Goal: Transaction & Acquisition: Purchase product/service

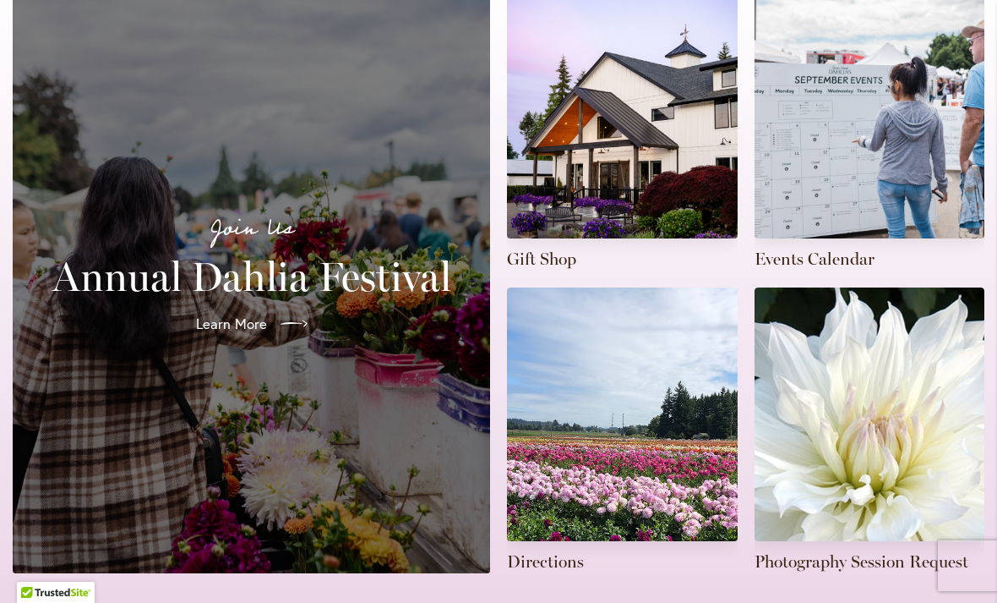
scroll to position [452, 0]
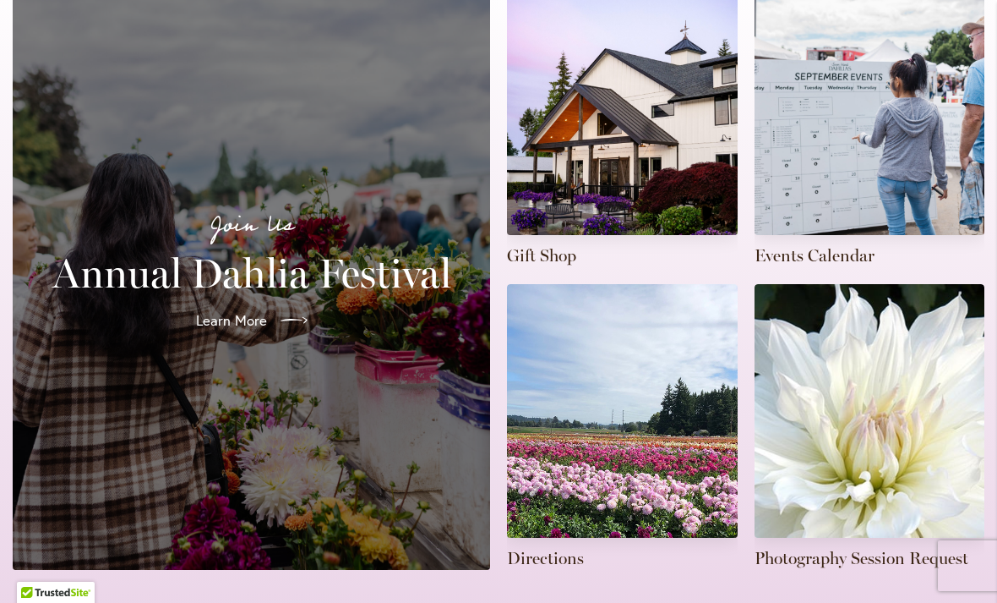
click at [356, 265] on h2 "Annual Dahlia Festival" at bounding box center [251, 272] width 437 height 47
click at [363, 249] on h2 "Annual Dahlia Festival" at bounding box center [251, 272] width 437 height 47
click at [253, 310] on span "Learn More" at bounding box center [229, 320] width 71 height 20
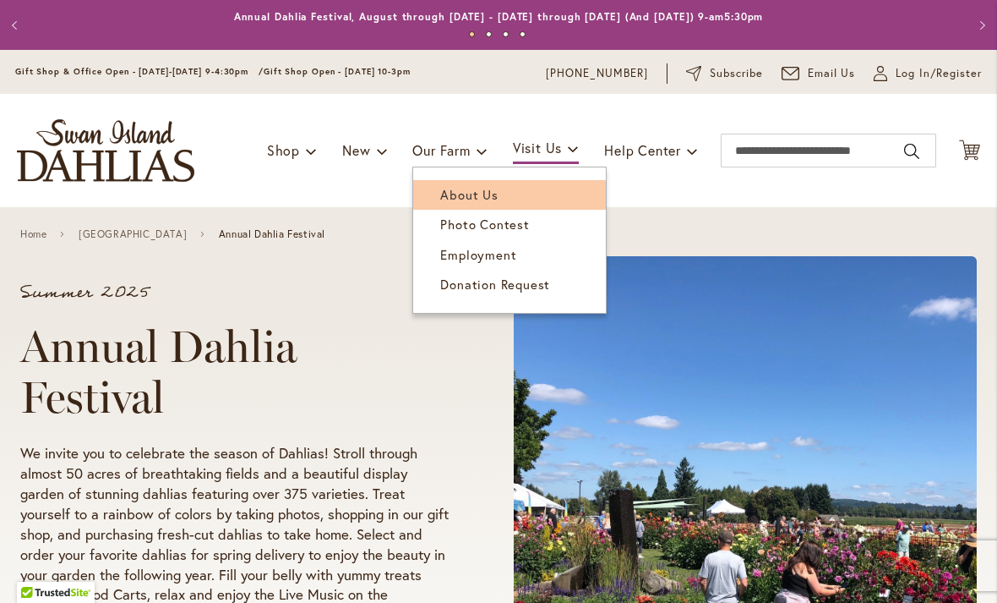
click at [483, 187] on span "About Us" at bounding box center [468, 194] width 57 height 17
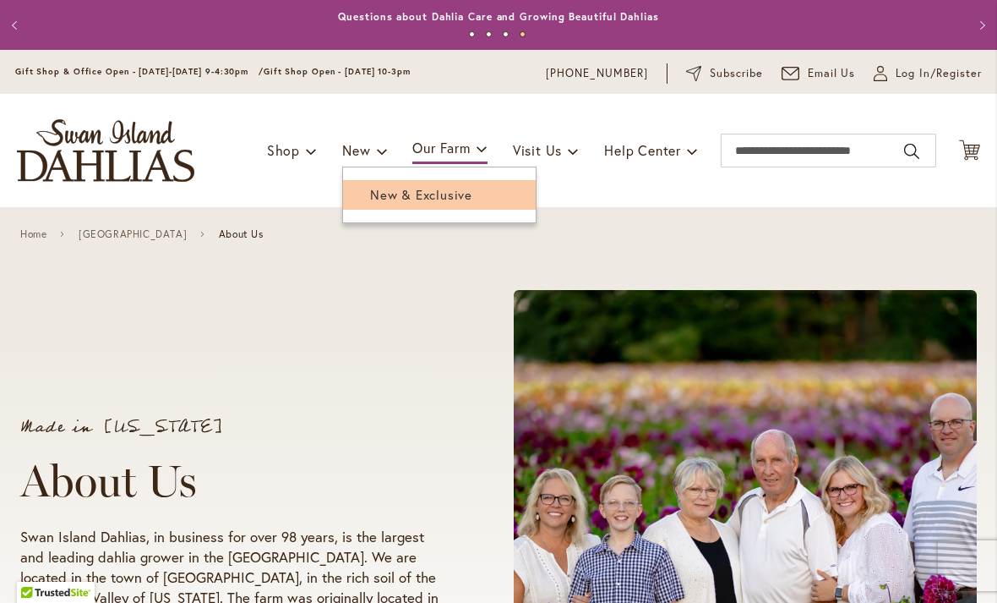
click at [387, 195] on span "New & Exclusive" at bounding box center [421, 194] width 102 height 17
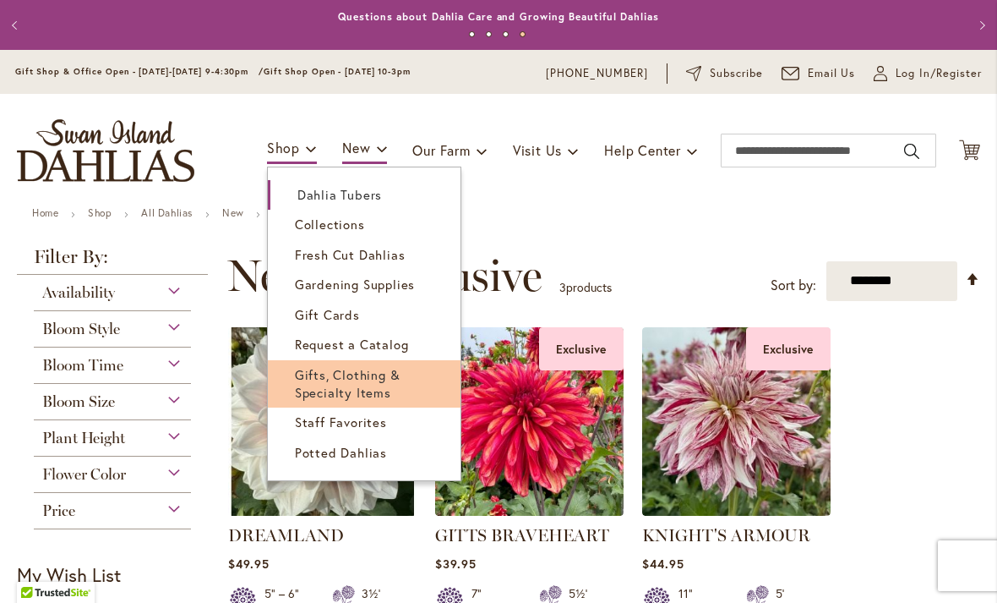
click at [316, 379] on span "Gifts, Clothing & Specialty Items" at bounding box center [348, 383] width 106 height 35
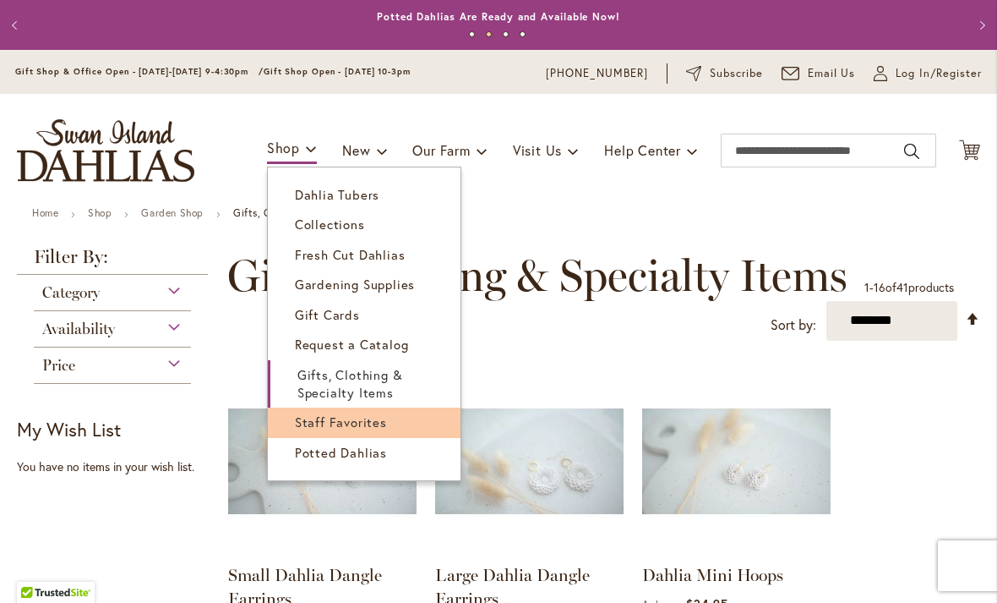
click at [305, 423] on span "Staff Favorites" at bounding box center [341, 421] width 92 height 17
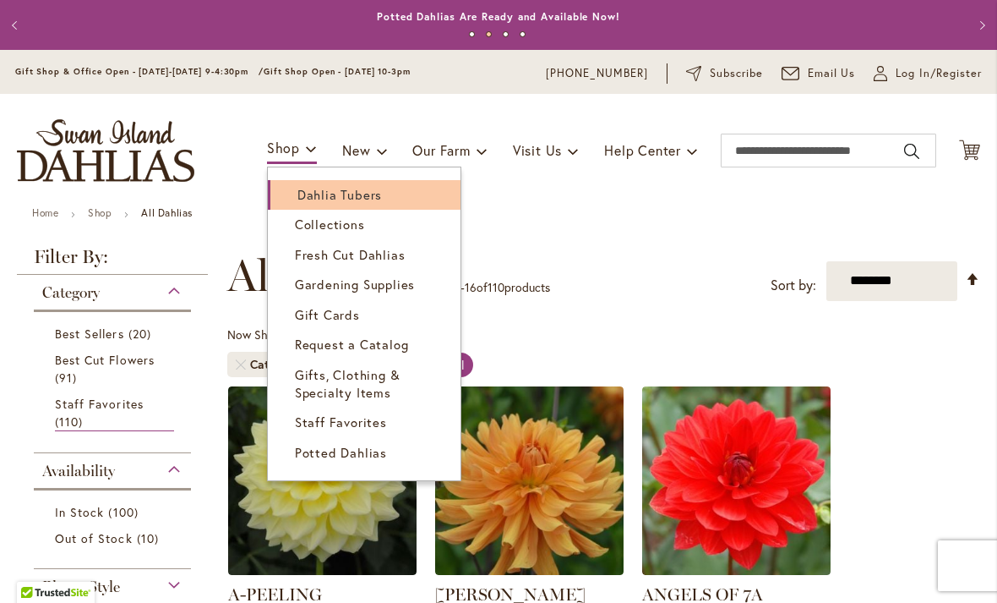
click at [309, 197] on span "Dahlia Tubers" at bounding box center [339, 194] width 85 height 17
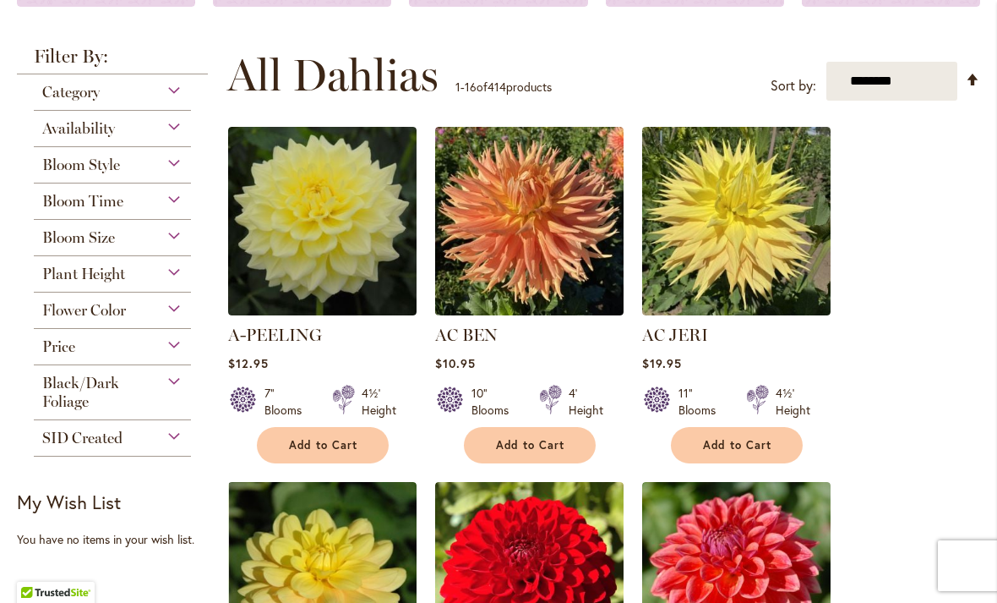
scroll to position [296, 0]
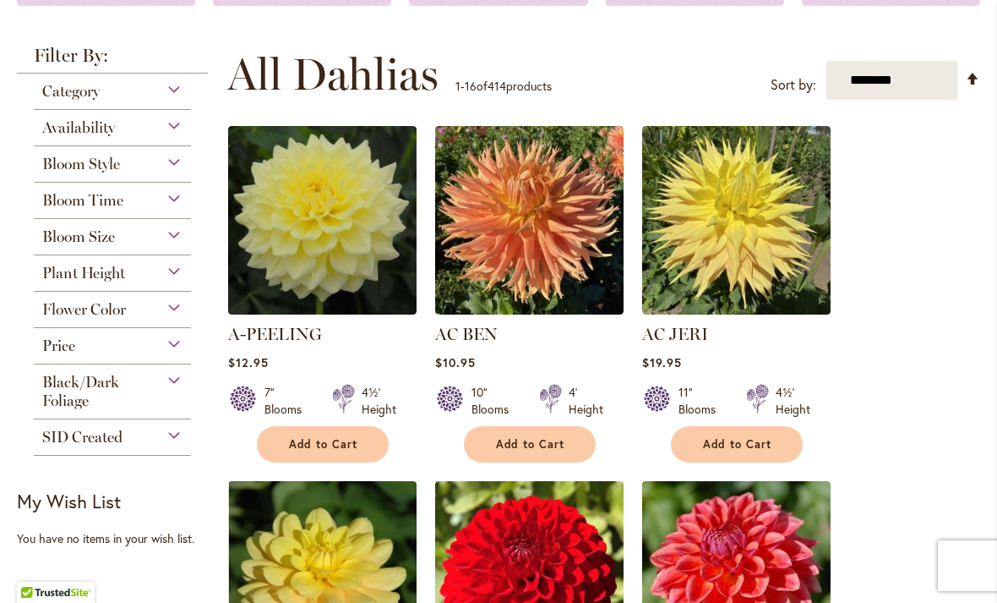
click at [168, 85] on div "Category" at bounding box center [112, 87] width 157 height 27
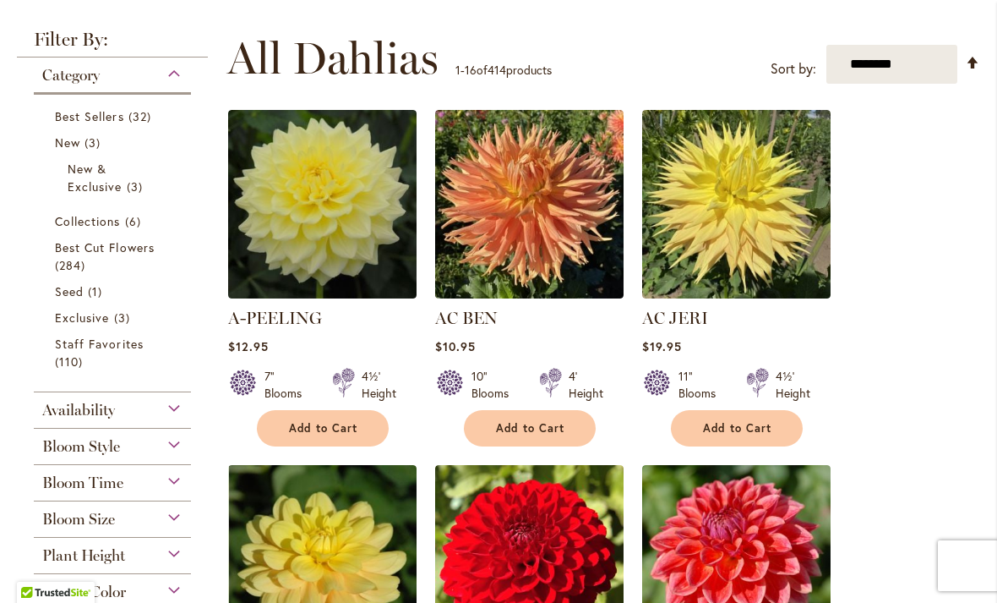
scroll to position [313, 0]
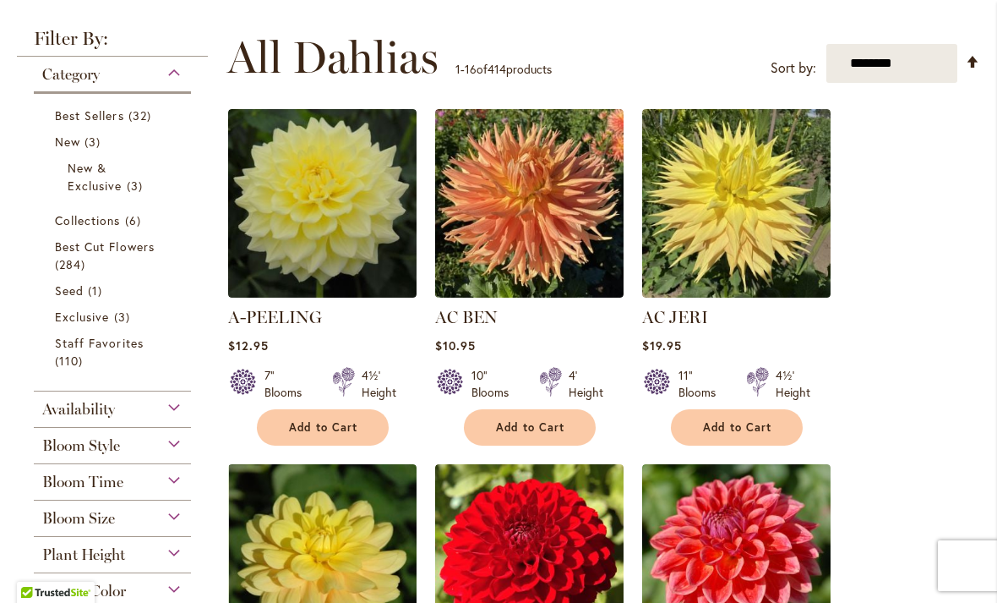
click at [173, 70] on div "Category" at bounding box center [112, 70] width 157 height 27
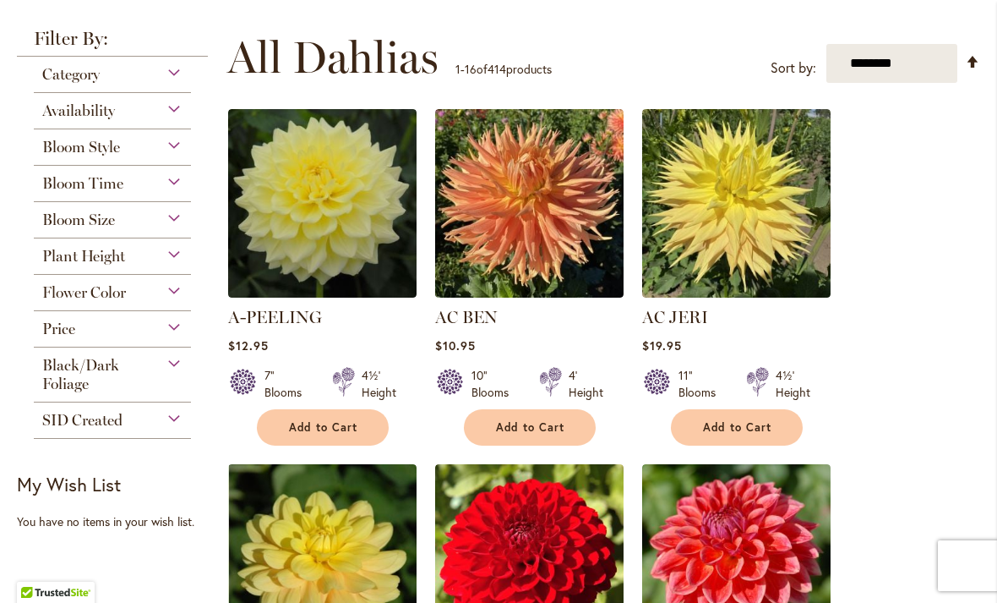
click at [173, 149] on div "Bloom Style" at bounding box center [112, 142] width 157 height 27
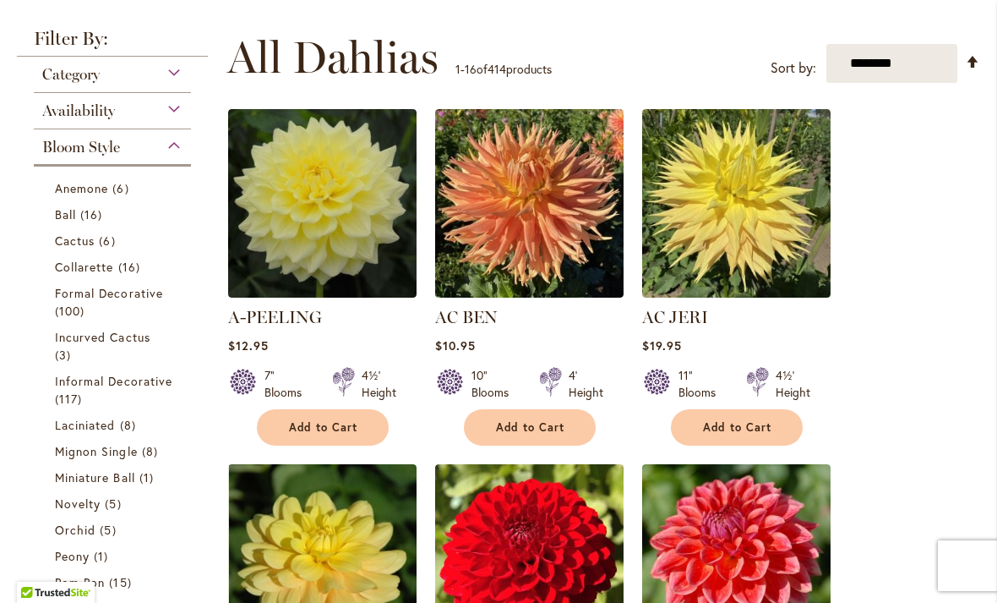
scroll to position [444, 0]
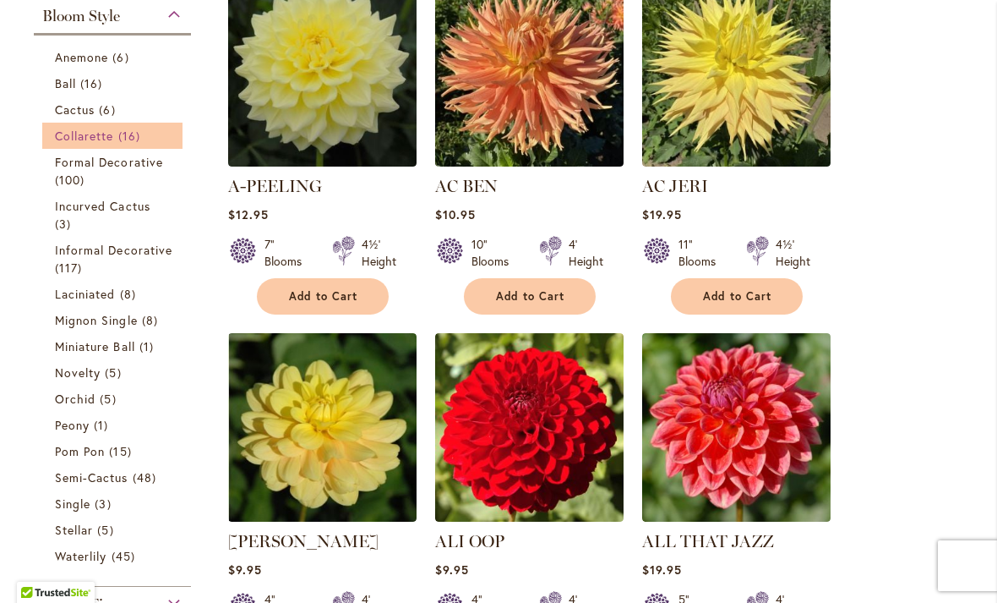
click at [65, 142] on span "Collarette" at bounding box center [84, 136] width 59 height 16
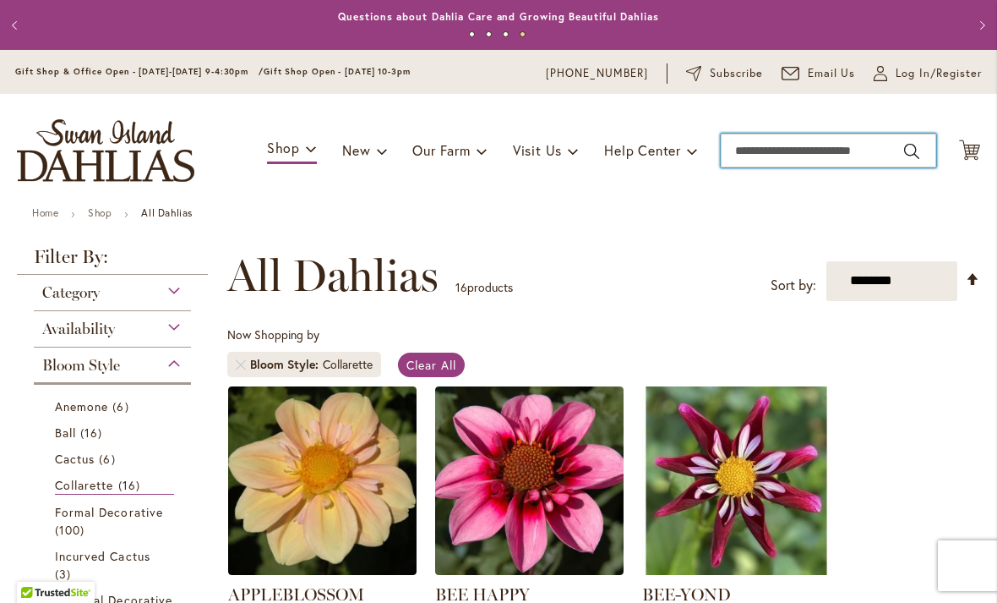
click at [765, 147] on input "Search" at bounding box center [829, 151] width 216 height 34
type input "*******"
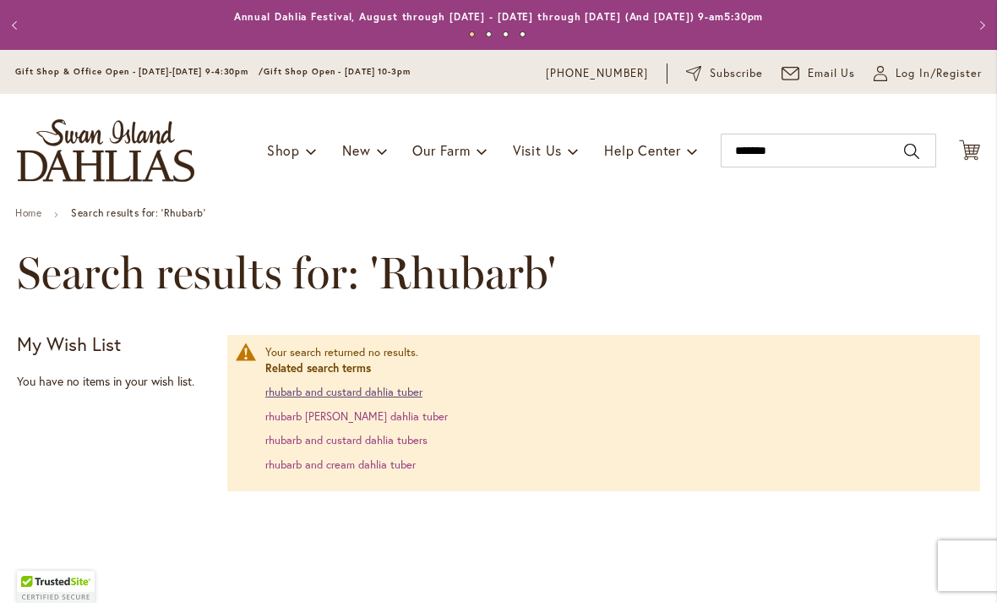
click at [298, 394] on link "rhubarb and custard dahlia tuber" at bounding box center [343, 392] width 157 height 14
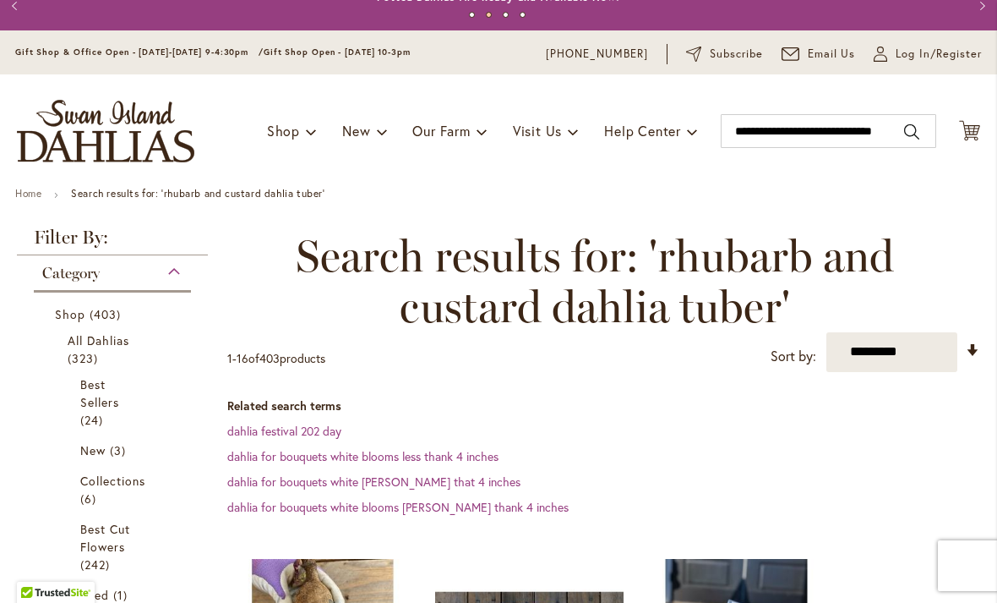
scroll to position [18, 0]
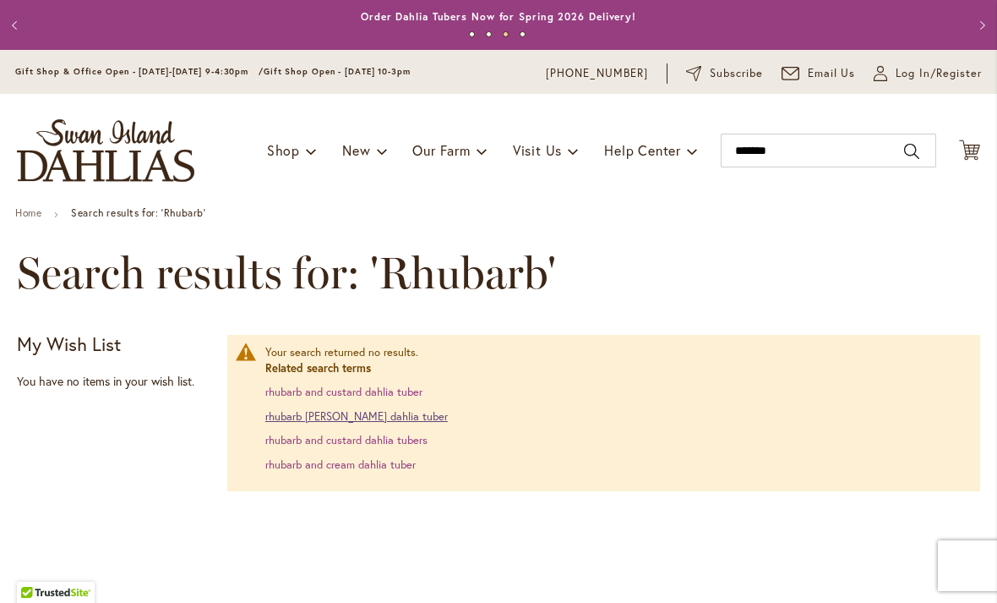
click at [395, 414] on link "rhubarb ann custard dahlia tuber" at bounding box center [356, 416] width 183 height 14
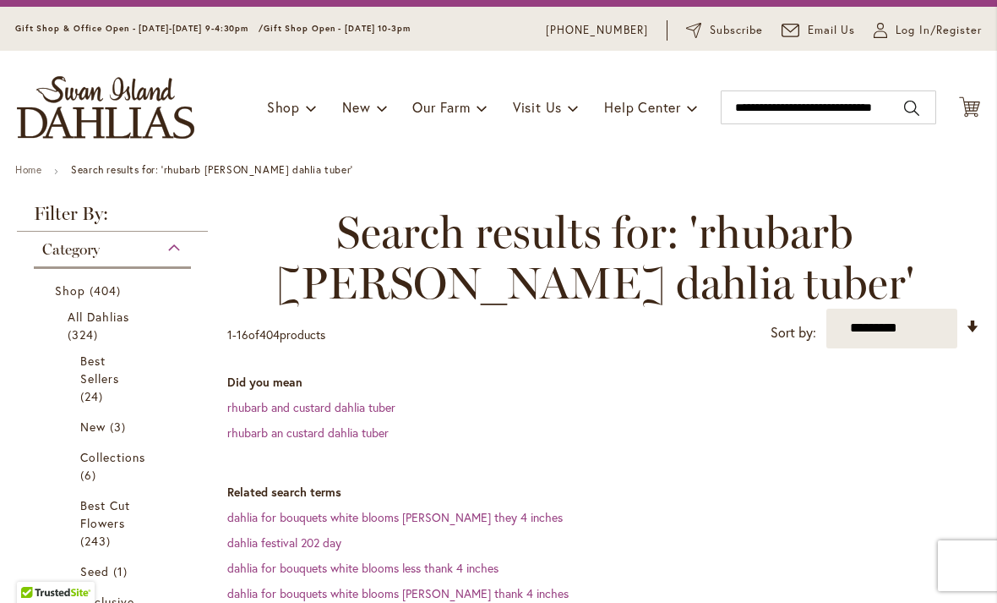
scroll to position [42, 0]
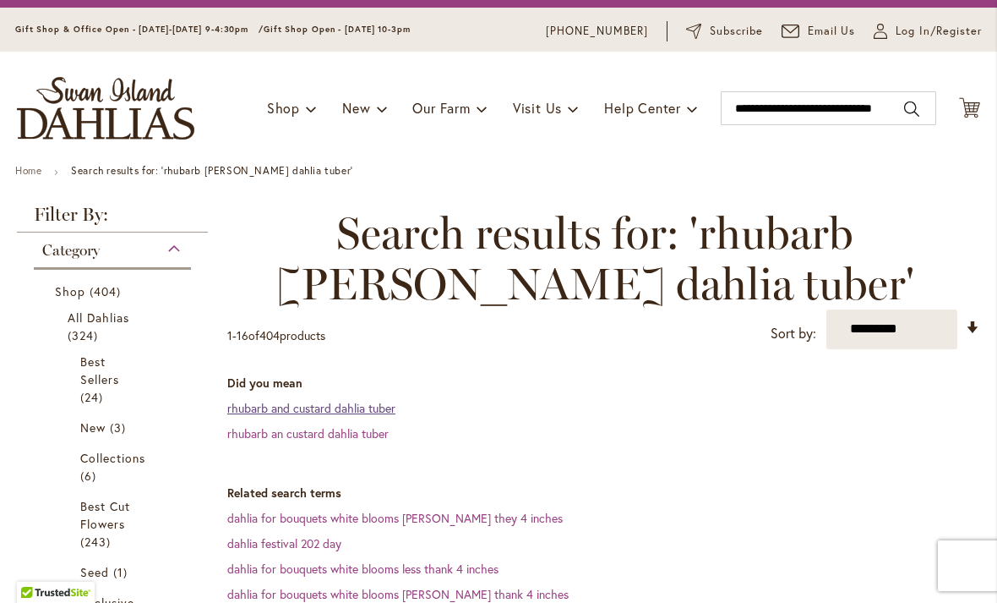
click at [364, 406] on link "rhubarb and custard dahlia tuber" at bounding box center [311, 408] width 168 height 16
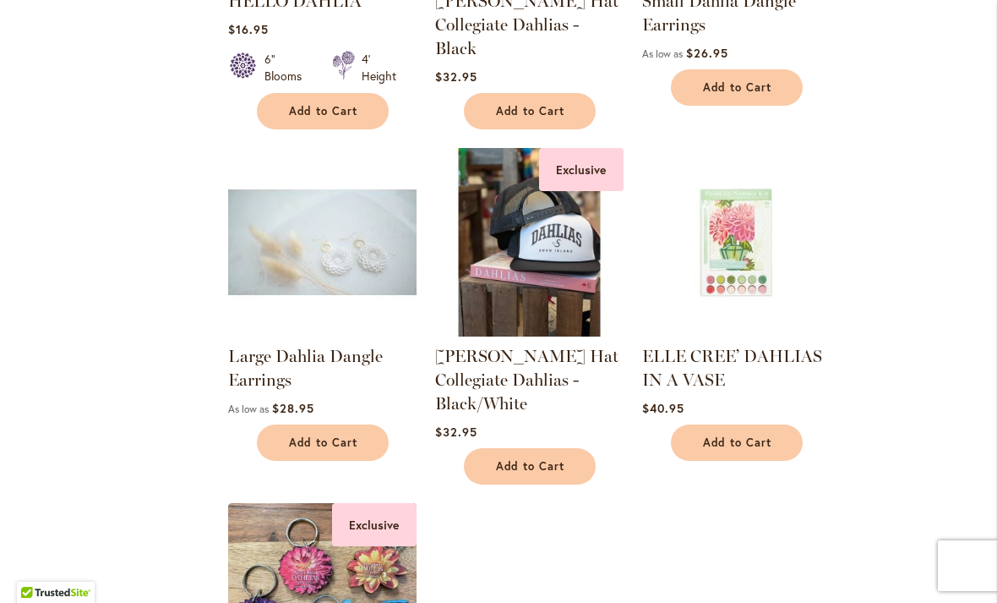
scroll to position [1844, 0]
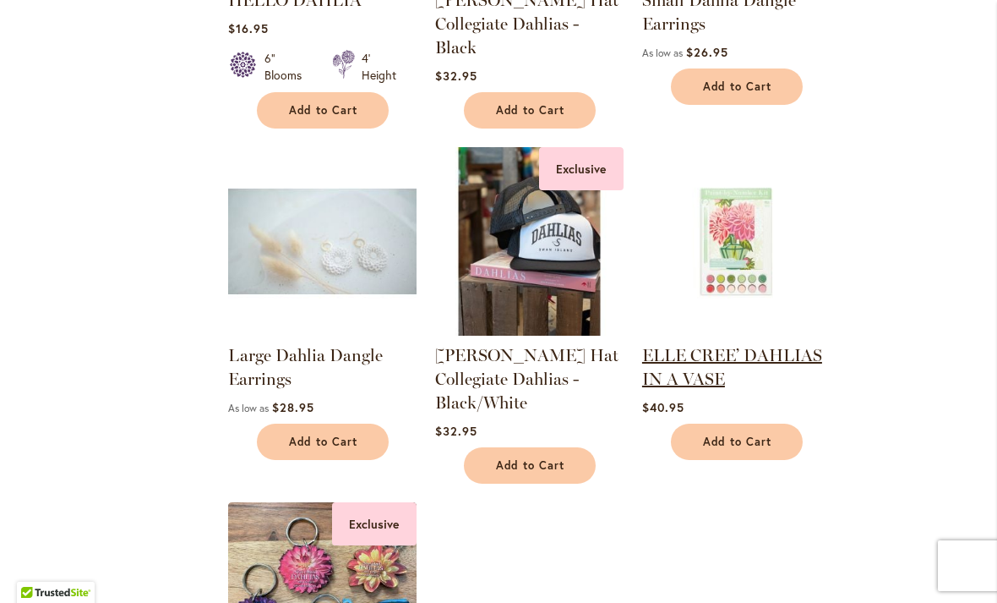
click at [785, 346] on link "ELLE CREE’ DAHLIAS IN A VASE" at bounding box center [732, 367] width 180 height 44
click at [712, 364] on link "ELLE CREE’ DAHLIAS IN A VASE" at bounding box center [732, 367] width 180 height 44
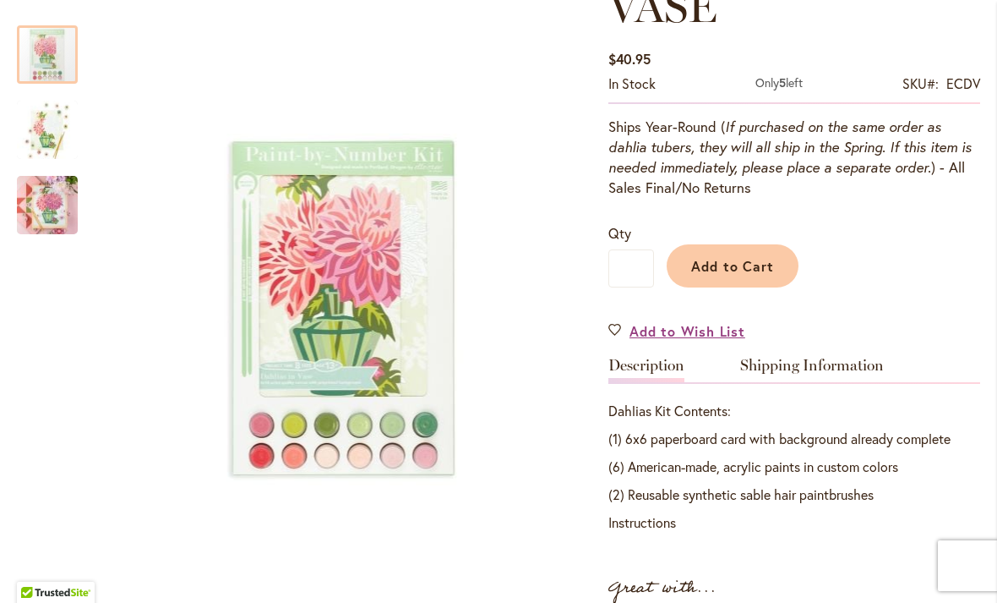
scroll to position [389, 0]
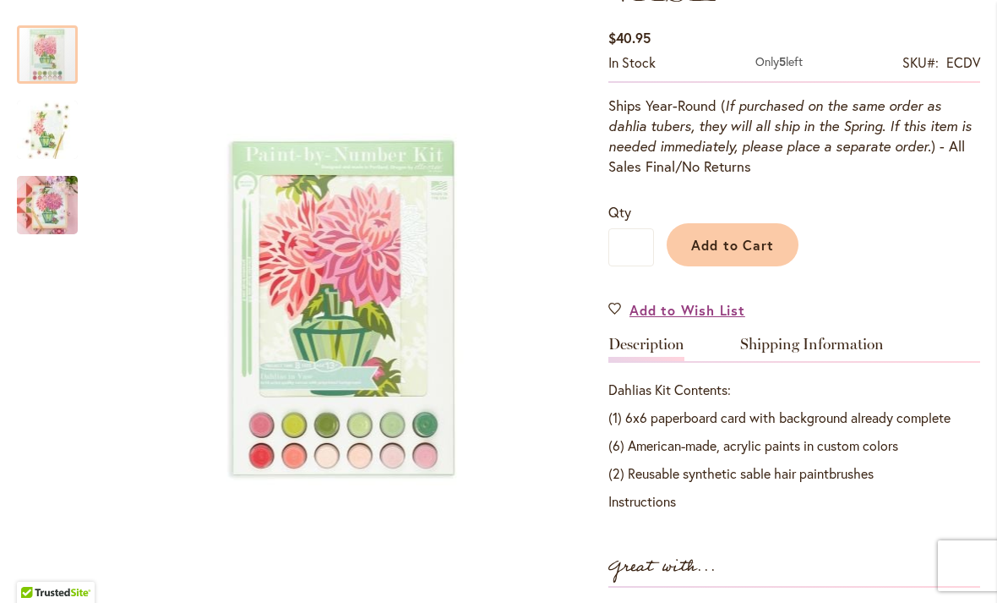
click at [52, 133] on img "ELLE CREE’ DAHLIAS IN A VASE" at bounding box center [47, 130] width 61 height 91
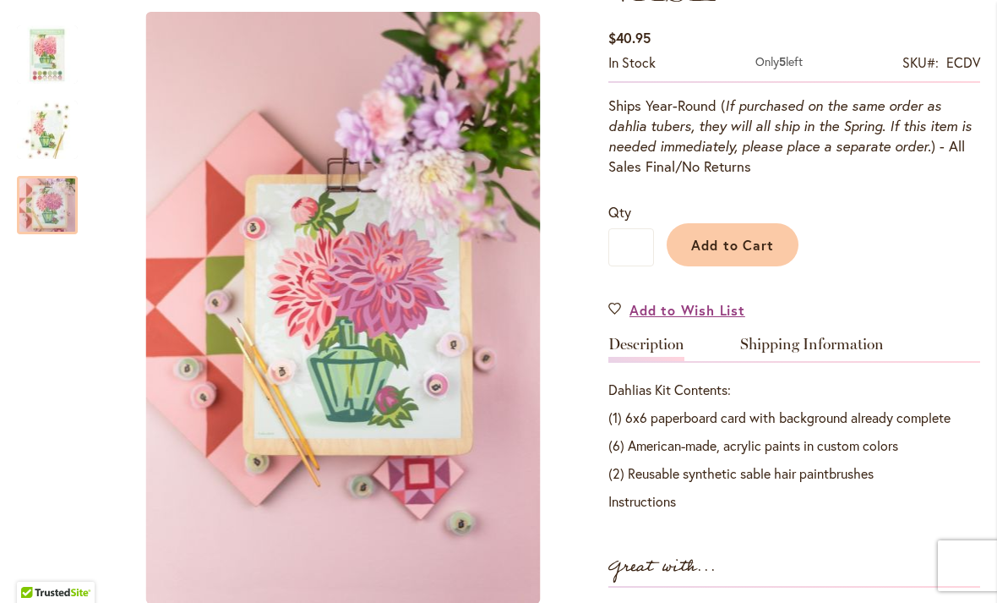
click at [45, 213] on img "ELLE CREE’ DAHLIAS IN A VASE" at bounding box center [47, 205] width 61 height 91
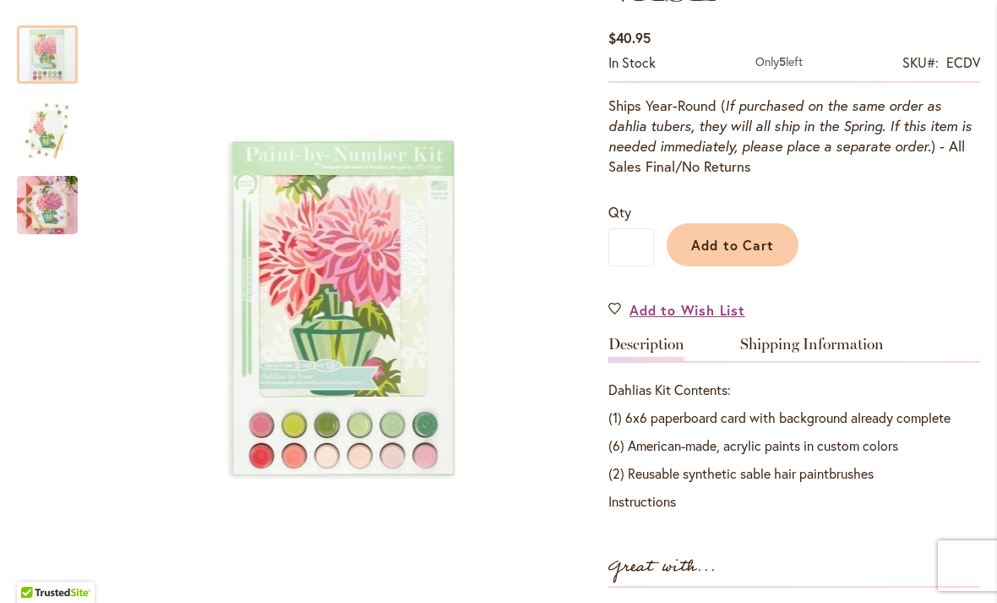
click at [53, 52] on img "ELLE CREE’ DAHLIAS IN A VASE" at bounding box center [47, 54] width 61 height 91
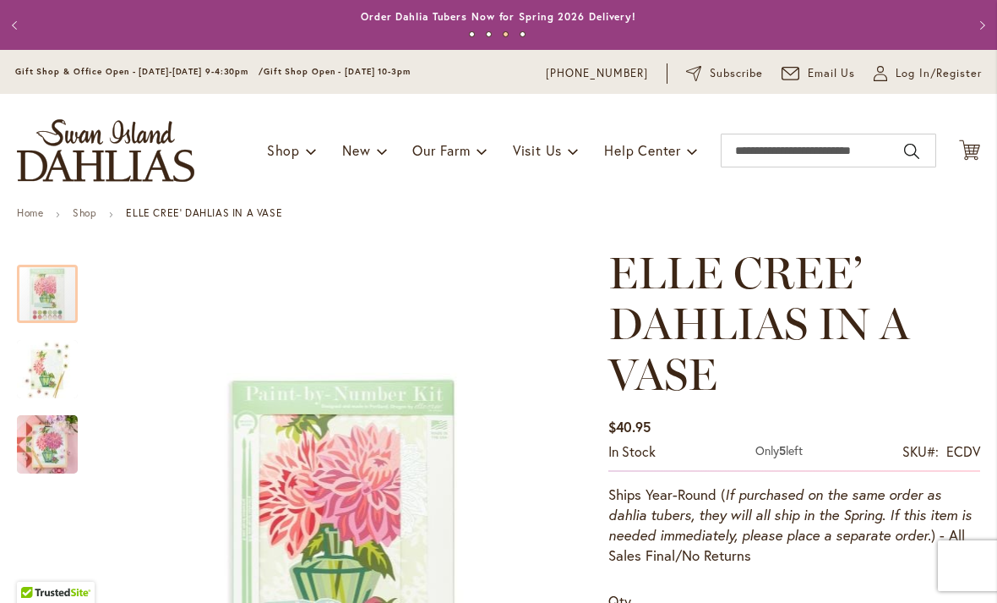
scroll to position [0, 0]
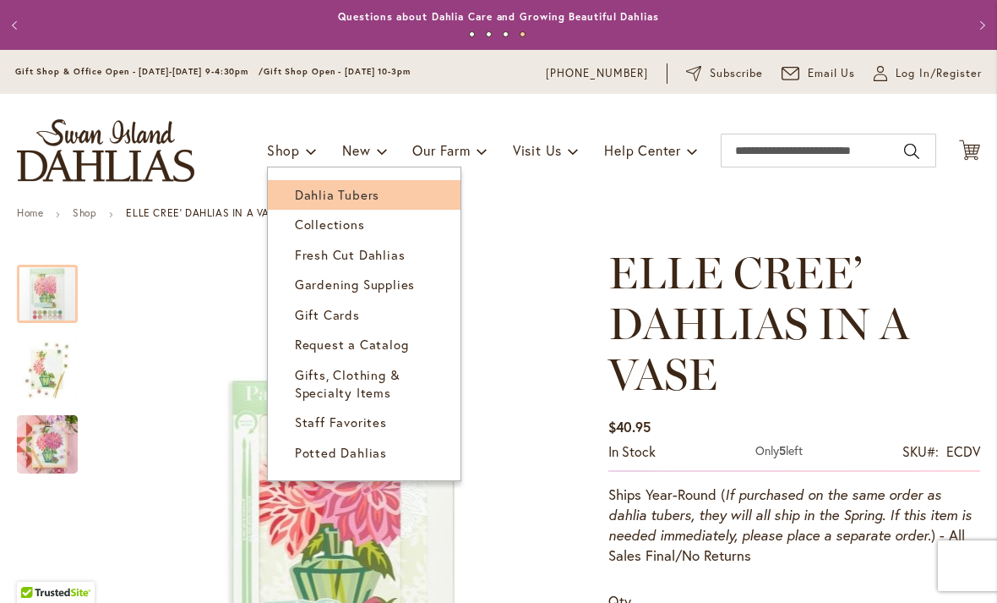
click at [308, 204] on link "Dahlia Tubers" at bounding box center [364, 195] width 193 height 30
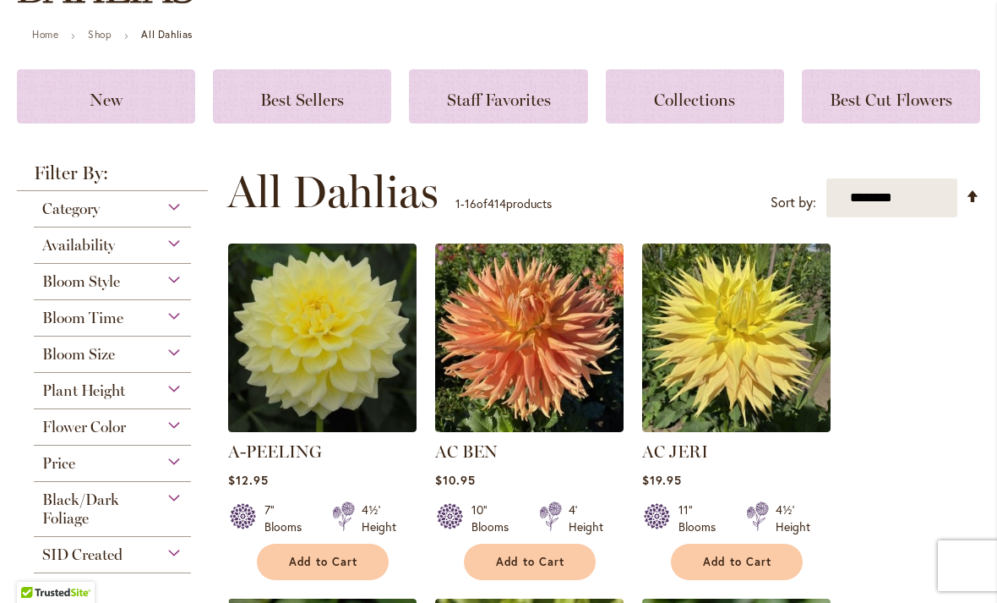
scroll to position [183, 0]
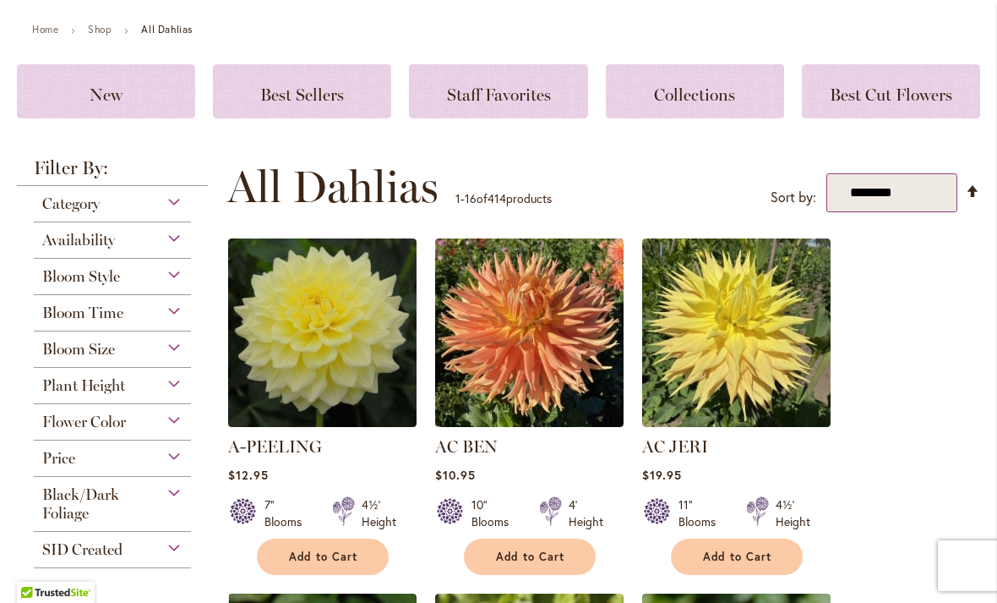
click at [931, 197] on select "**********" at bounding box center [892, 193] width 131 height 40
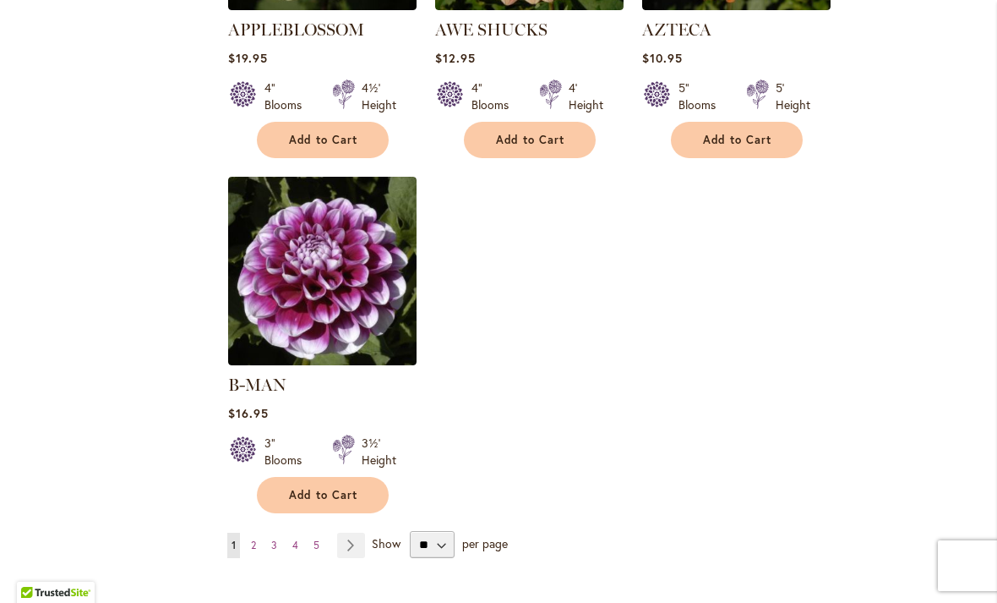
scroll to position [2044, 0]
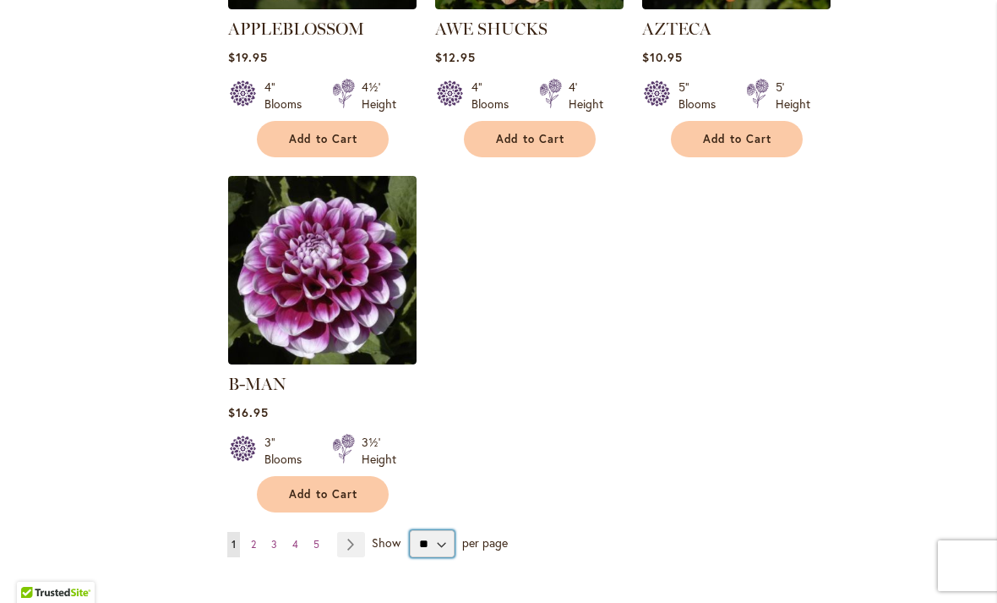
click at [439, 530] on select "** ** ** **" at bounding box center [432, 543] width 45 height 27
select select "**"
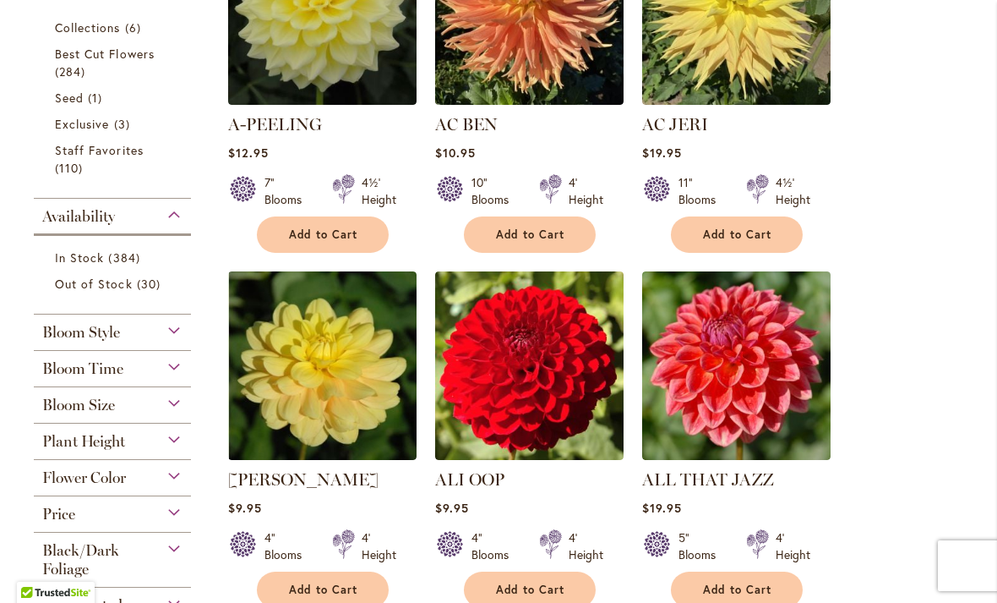
scroll to position [524, 0]
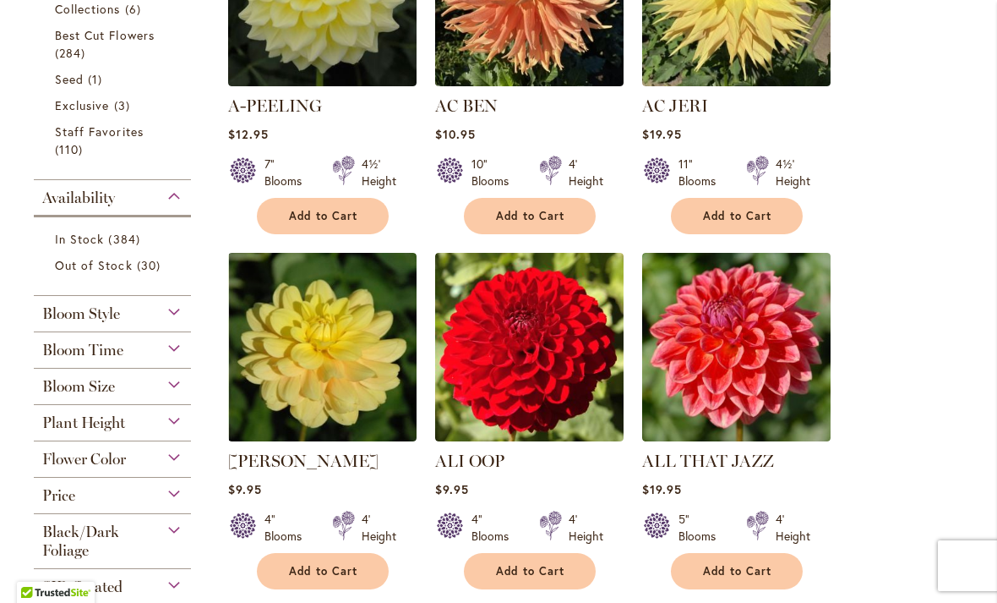
click at [172, 318] on div "Bloom Style" at bounding box center [112, 309] width 157 height 27
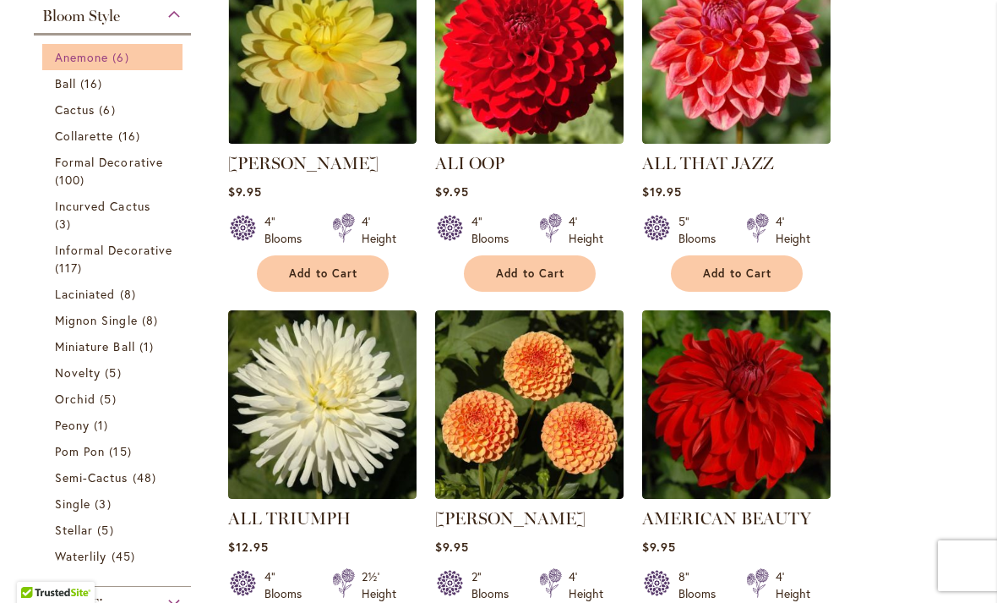
click at [72, 66] on link "Anemone 6 items" at bounding box center [114, 57] width 119 height 18
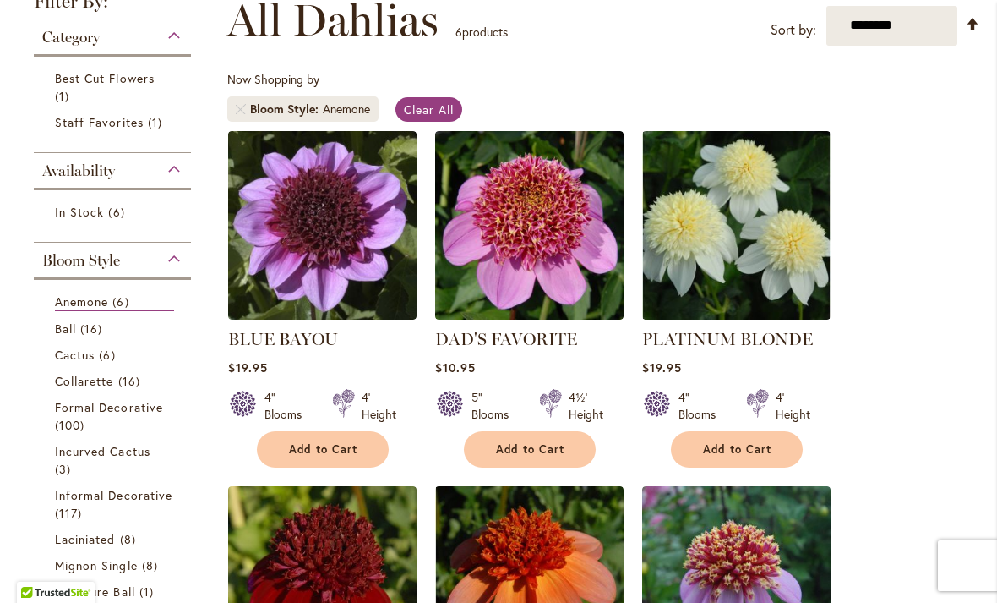
scroll to position [254, 0]
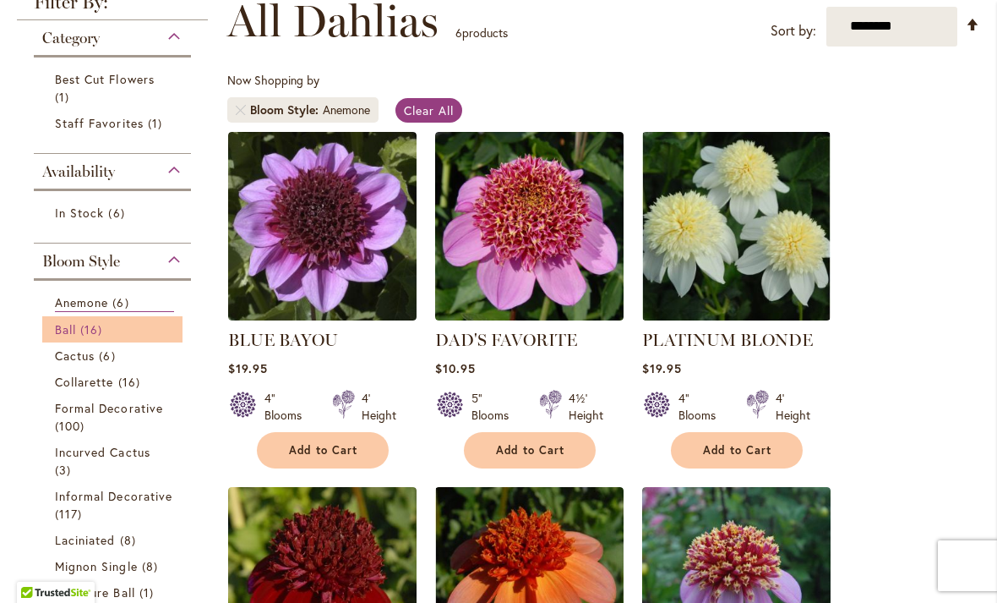
click at [70, 331] on span "Ball" at bounding box center [65, 329] width 21 height 16
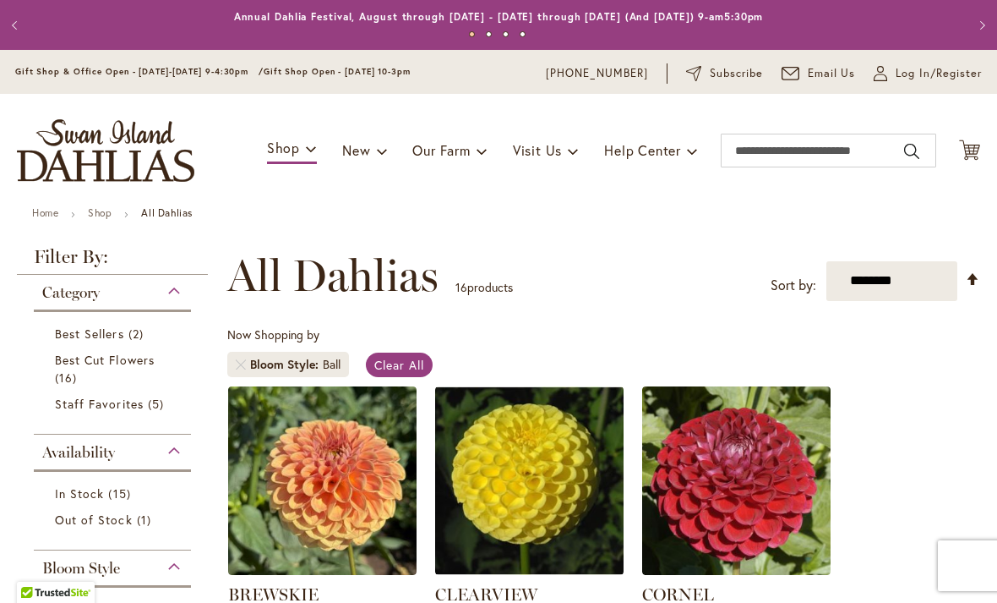
scroll to position [314, 0]
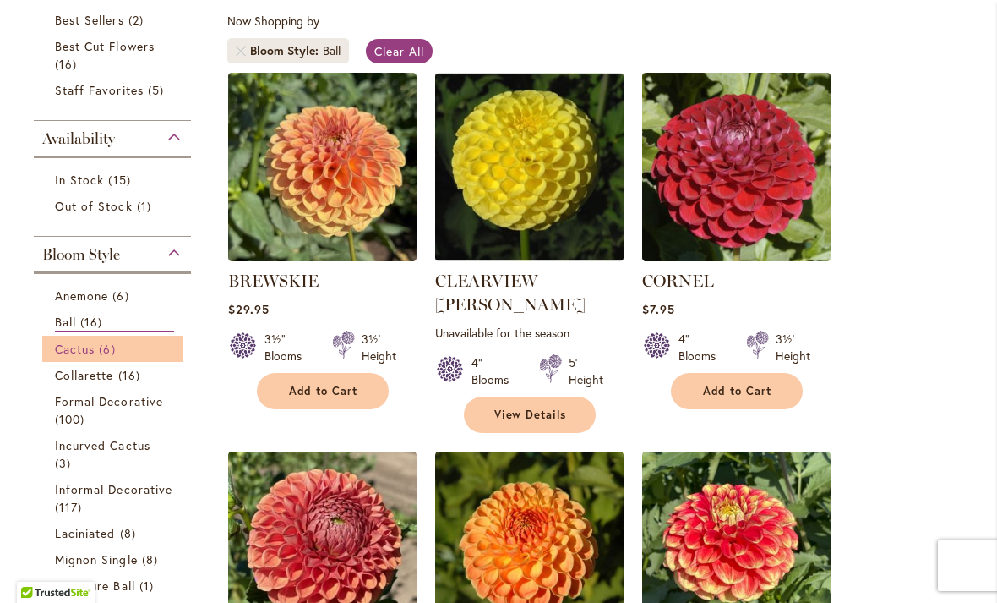
click at [62, 357] on span "Cactus" at bounding box center [75, 349] width 40 height 16
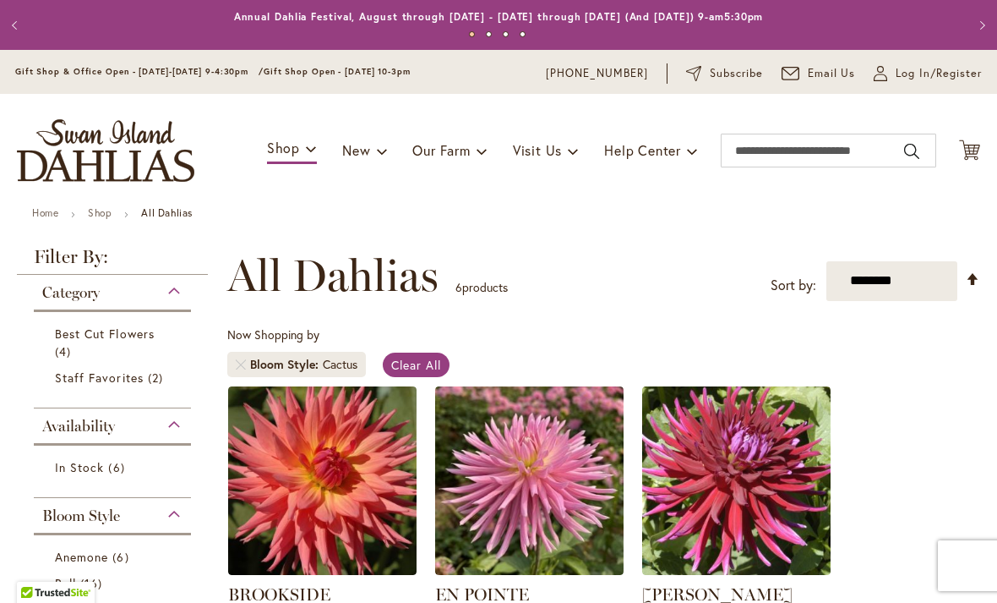
scroll to position [314, 0]
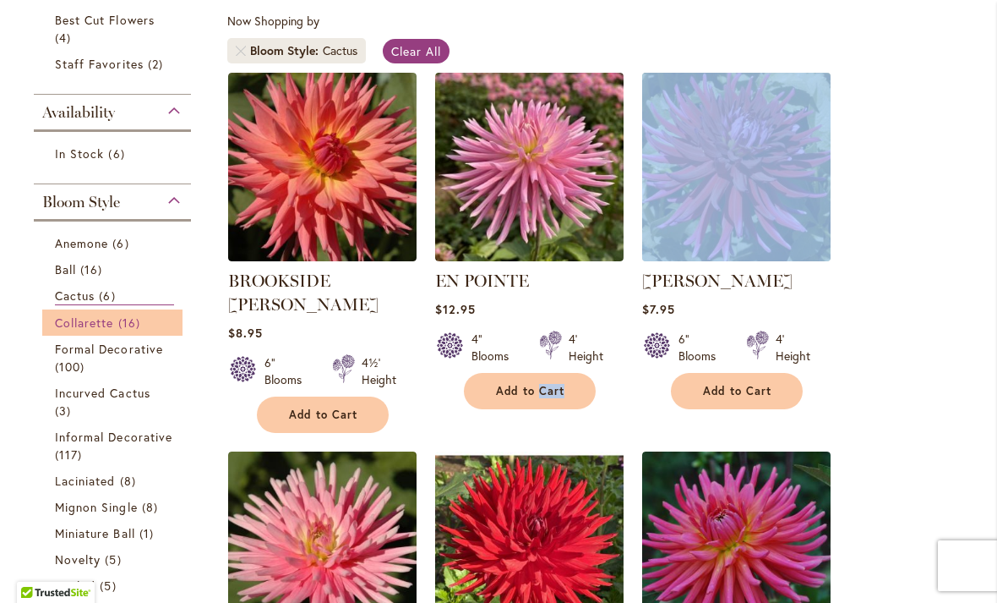
click at [74, 330] on span "Collarette" at bounding box center [84, 322] width 59 height 16
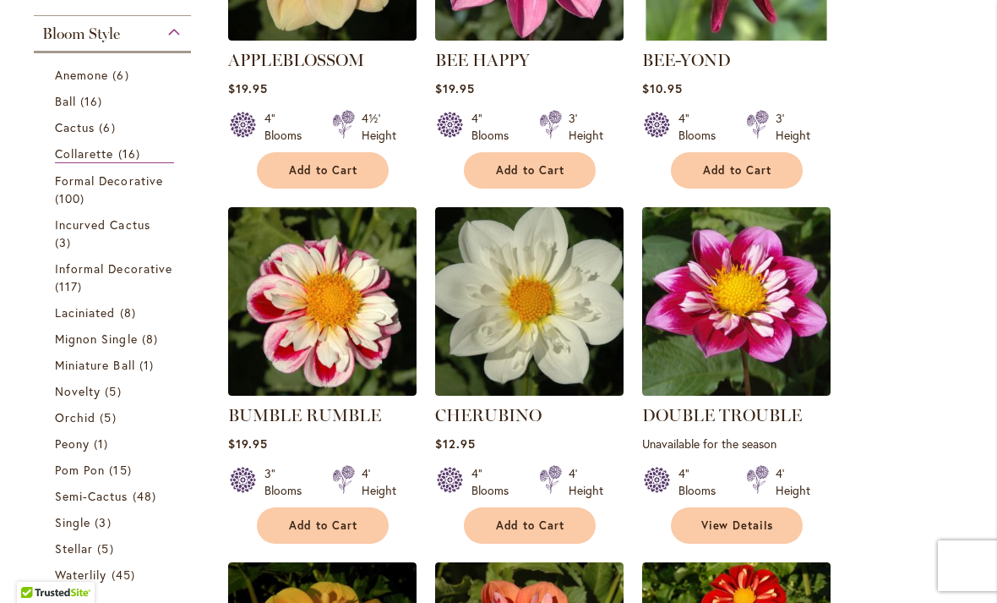
scroll to position [537, 0]
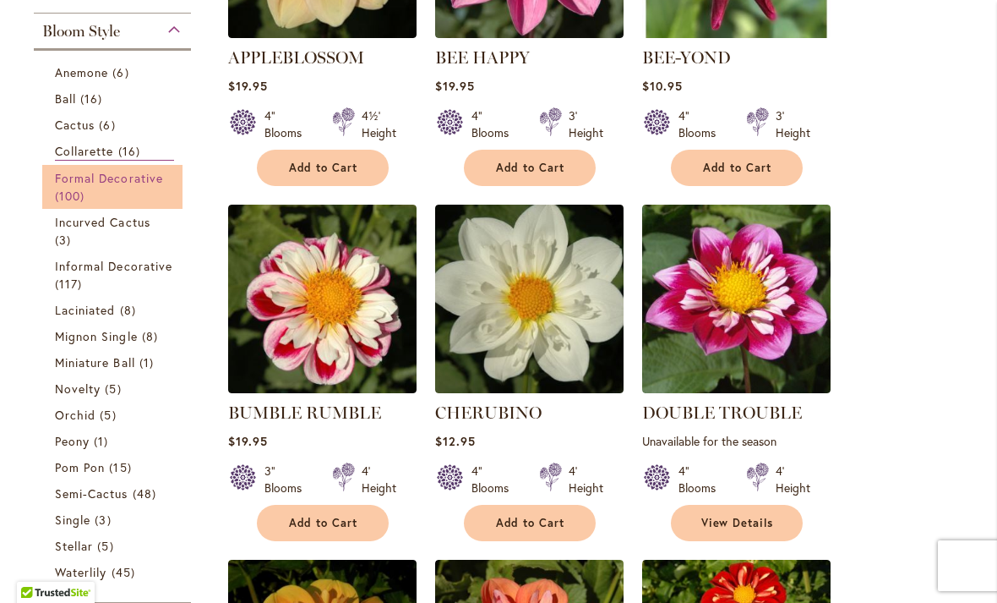
click at [97, 186] on span "Formal Decorative" at bounding box center [109, 178] width 108 height 16
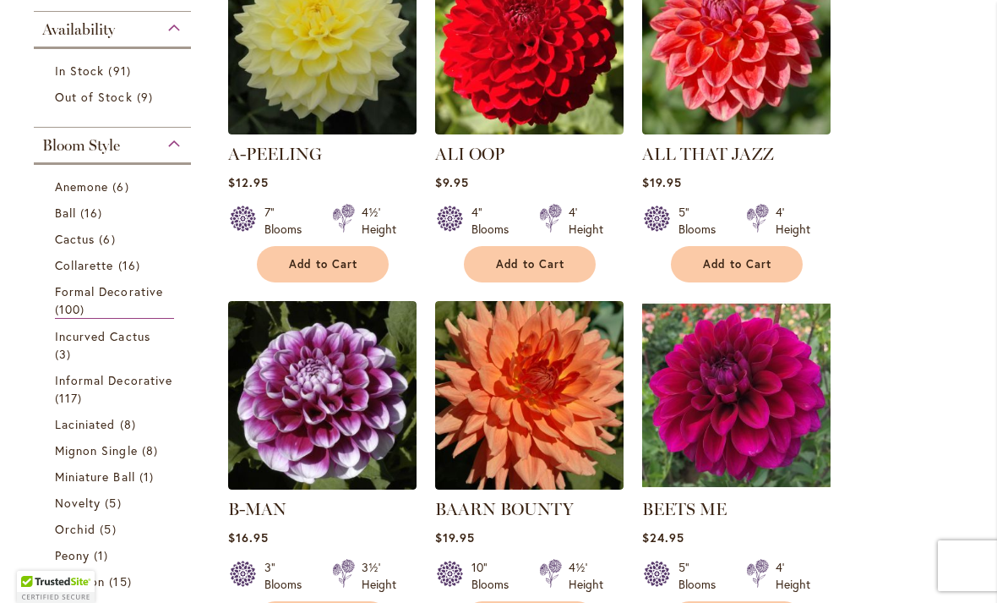
scroll to position [444, 0]
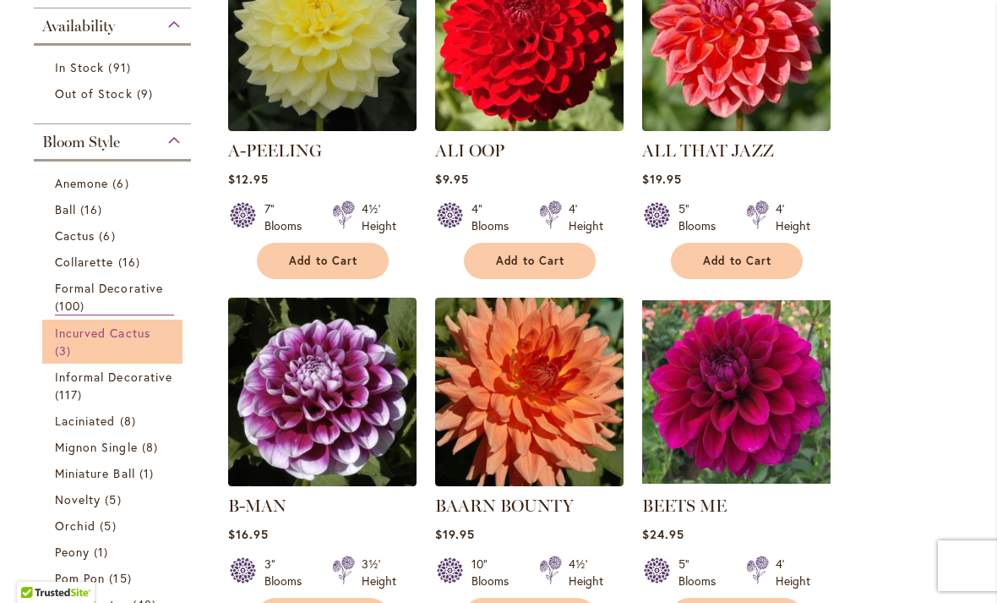
click at [69, 336] on span "Incurved Cactus" at bounding box center [102, 333] width 95 height 16
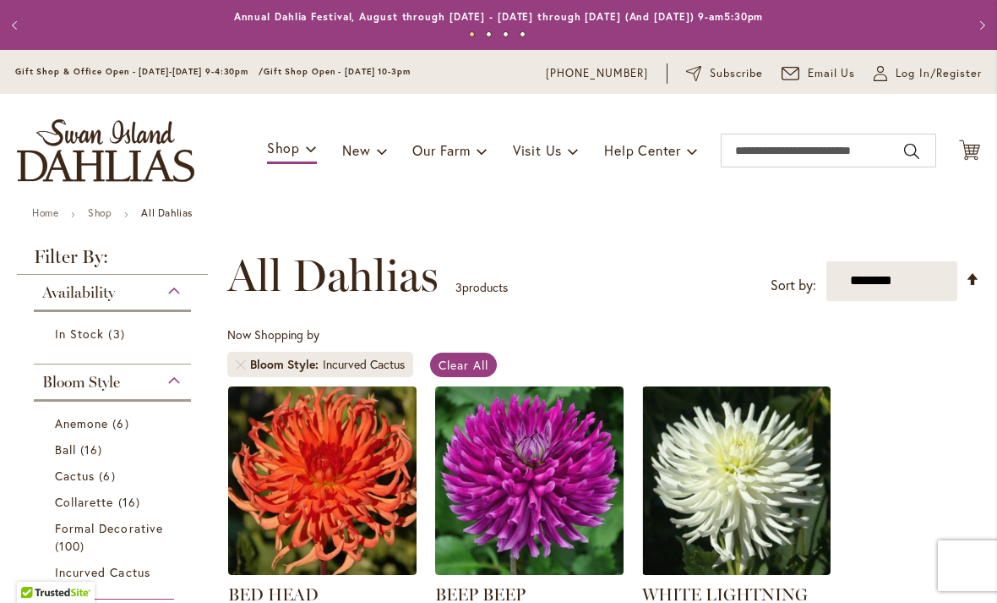
scroll to position [314, 0]
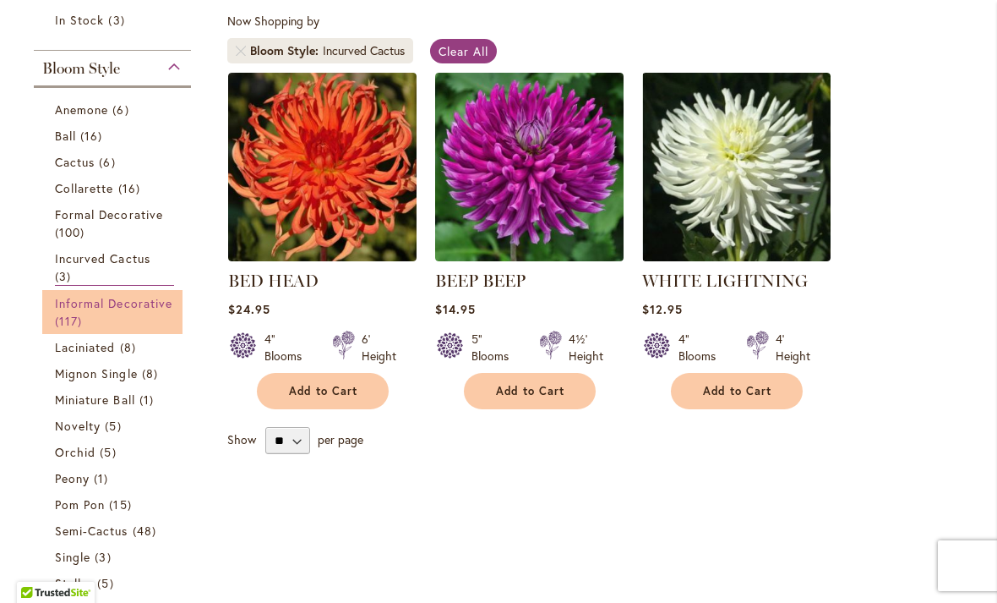
click at [77, 312] on link "Informal Decorative 117 items" at bounding box center [114, 311] width 119 height 35
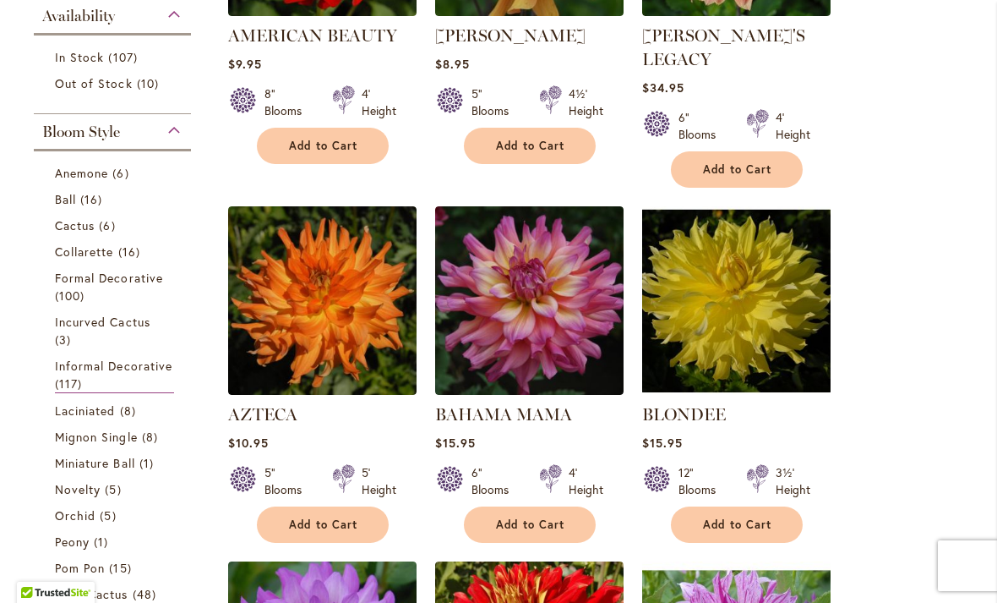
scroll to position [560, 0]
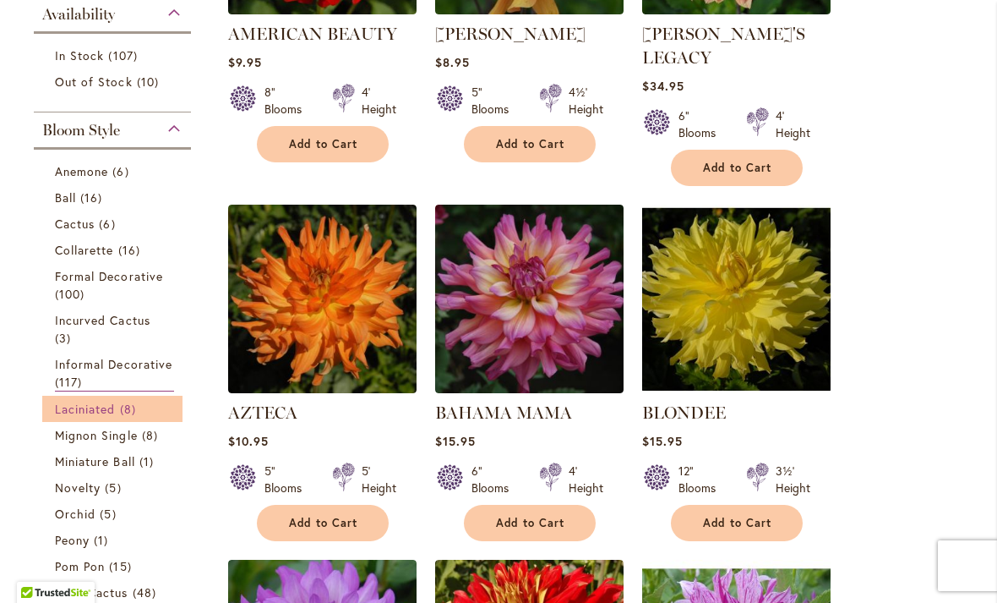
click at [63, 414] on span "Laciniated" at bounding box center [85, 409] width 61 height 16
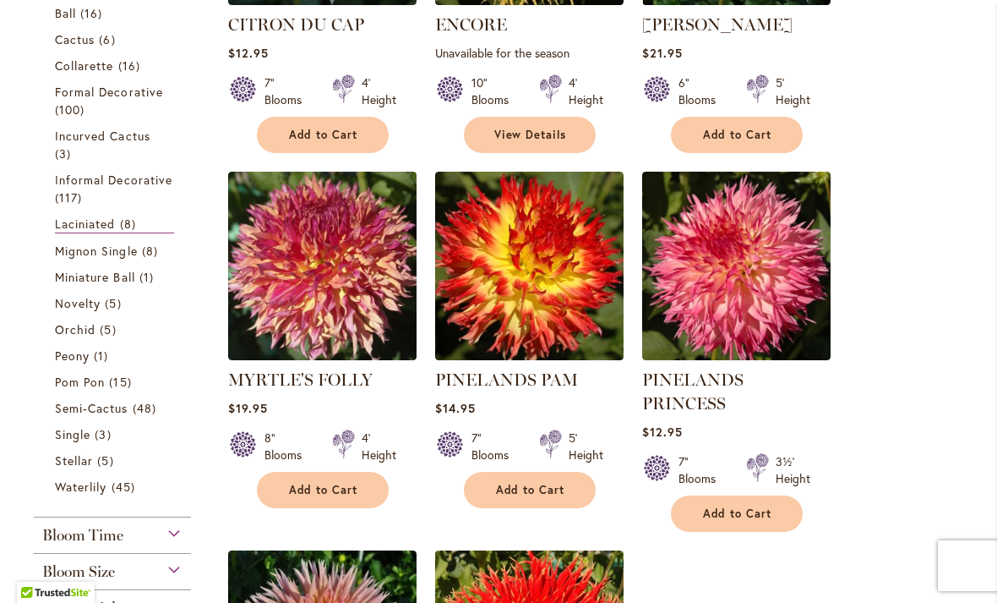
scroll to position [577, 0]
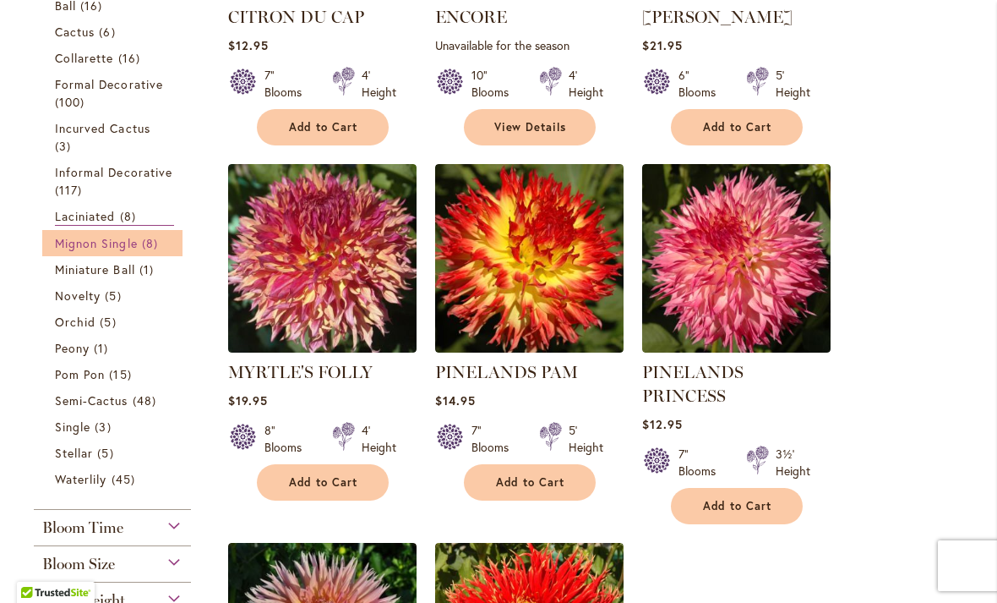
click at [74, 251] on span "Mignon Single" at bounding box center [96, 243] width 83 height 16
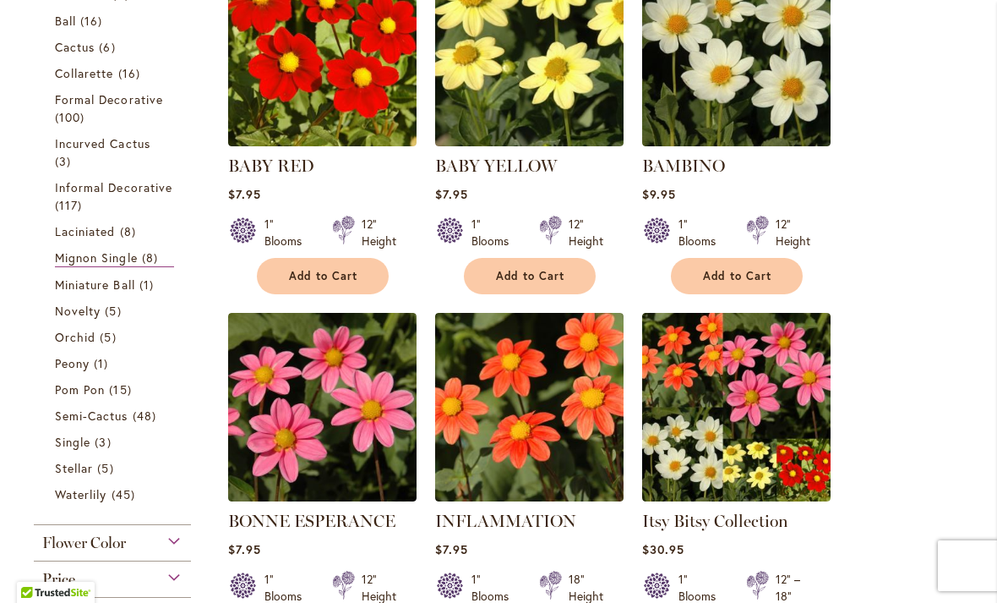
scroll to position [418, 0]
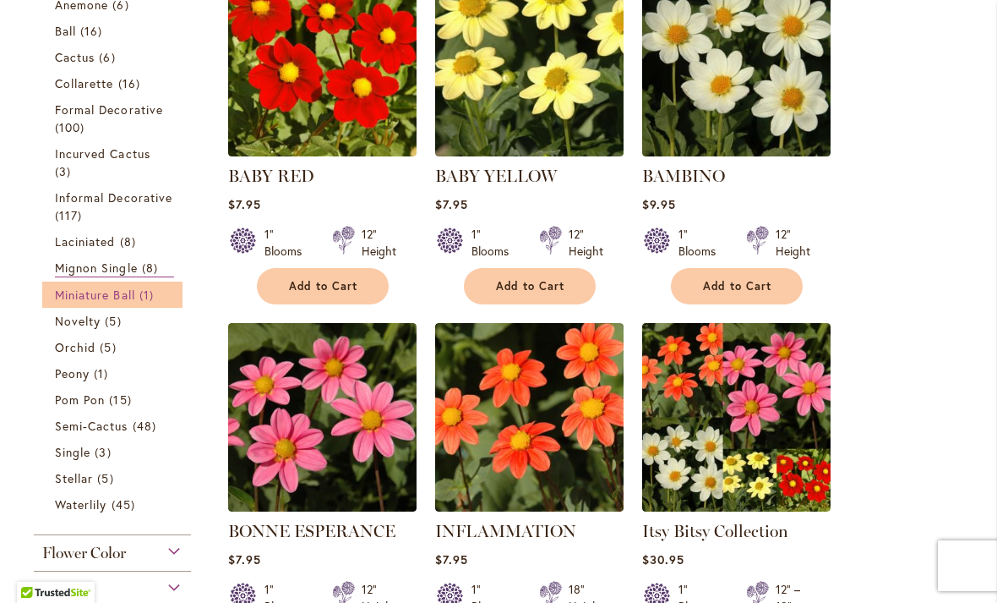
click at [121, 299] on span "Miniature Ball" at bounding box center [95, 294] width 80 height 16
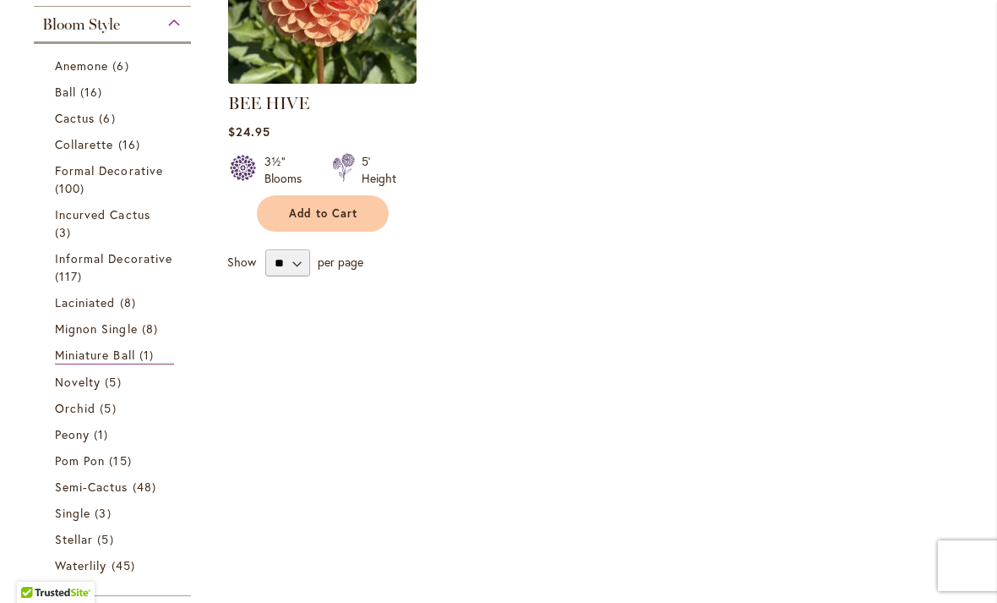
scroll to position [493, 0]
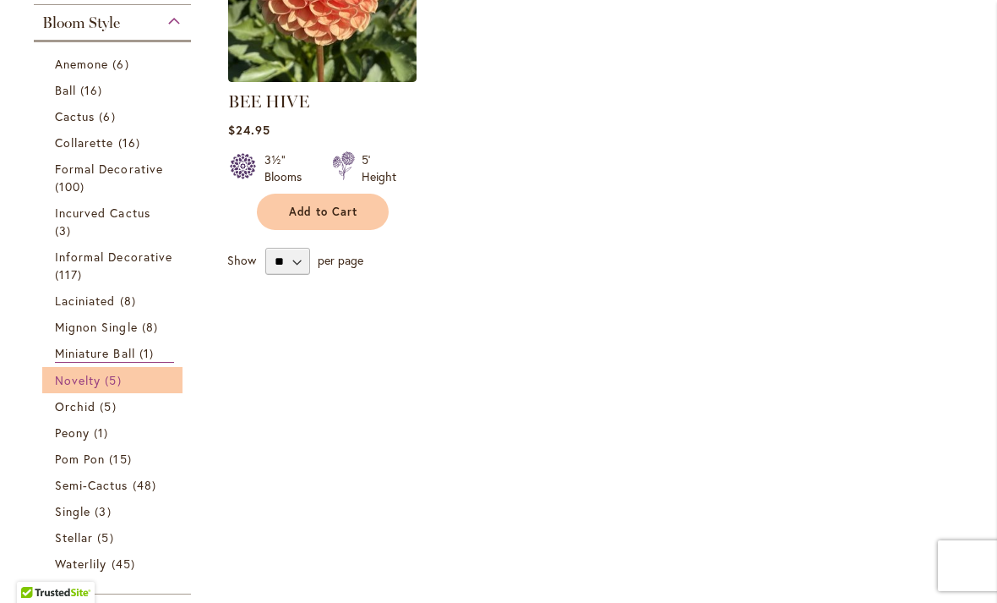
click at [107, 384] on span "5 items" at bounding box center [115, 380] width 20 height 18
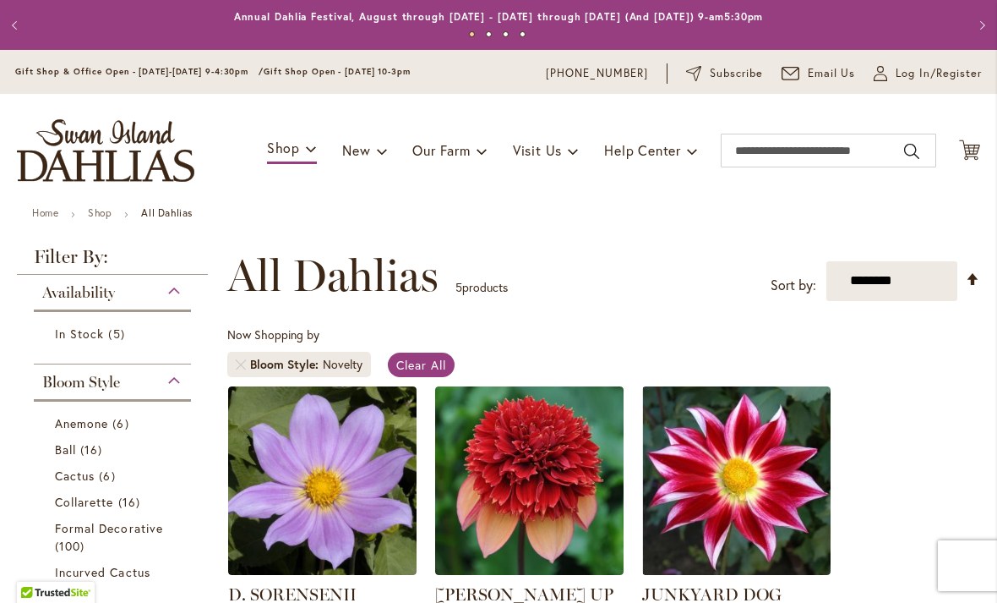
scroll to position [314, 0]
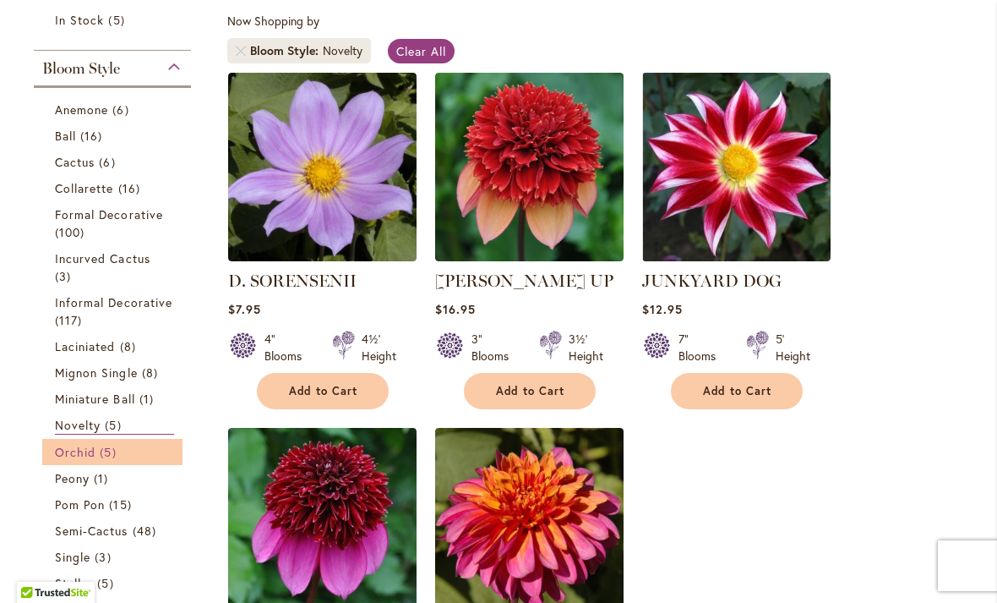
click at [95, 453] on link "Orchid 5 items" at bounding box center [114, 452] width 119 height 18
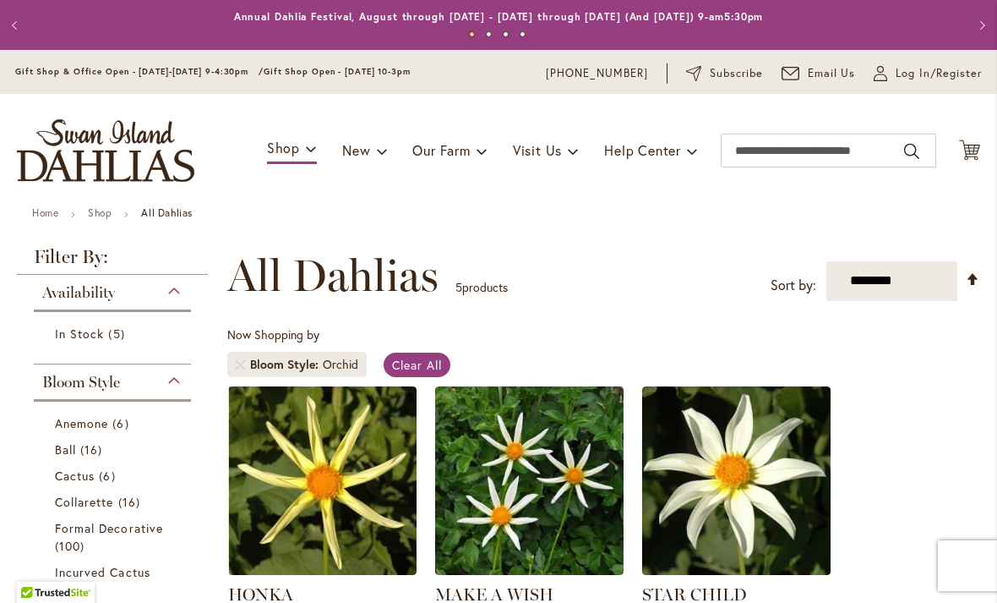
scroll to position [314, 0]
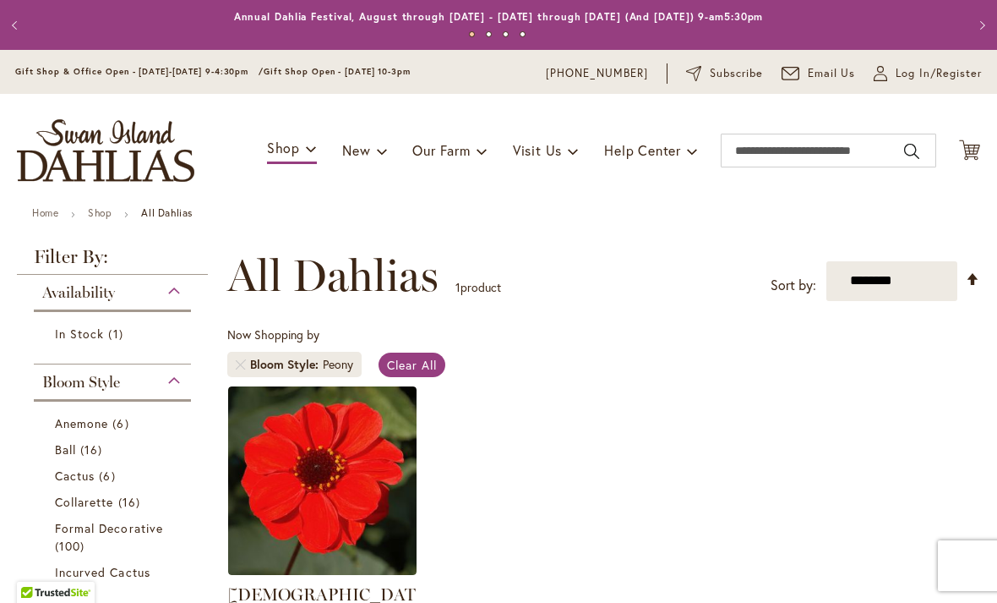
scroll to position [314, 0]
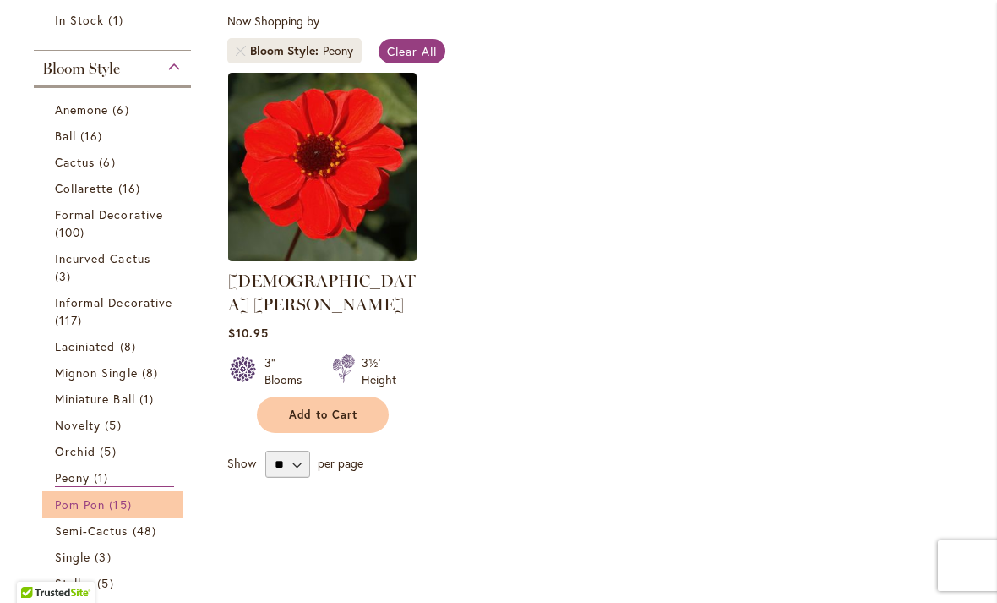
click at [102, 506] on span "Pom Pon" at bounding box center [80, 504] width 50 height 16
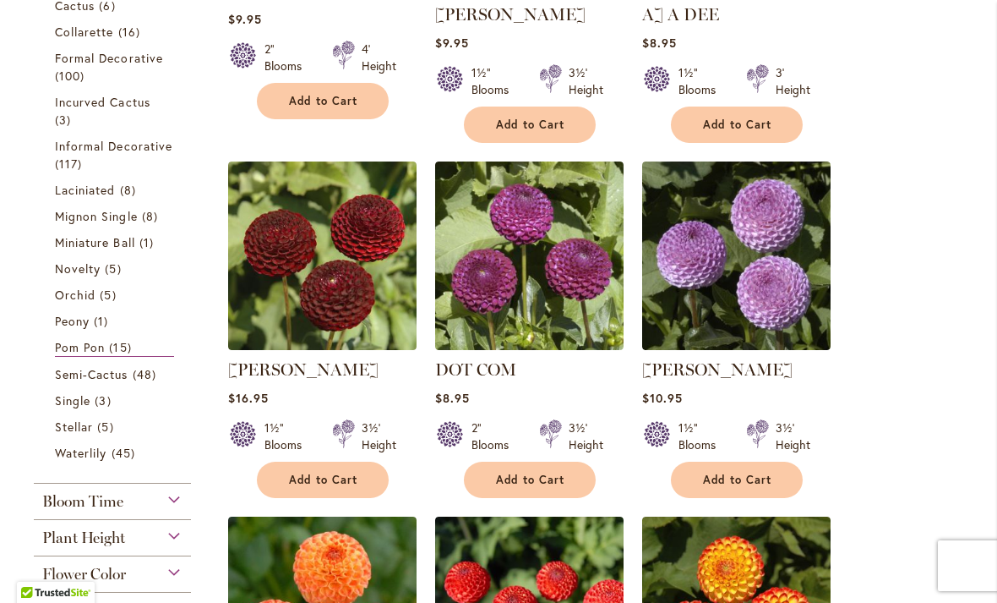
scroll to position [606, 0]
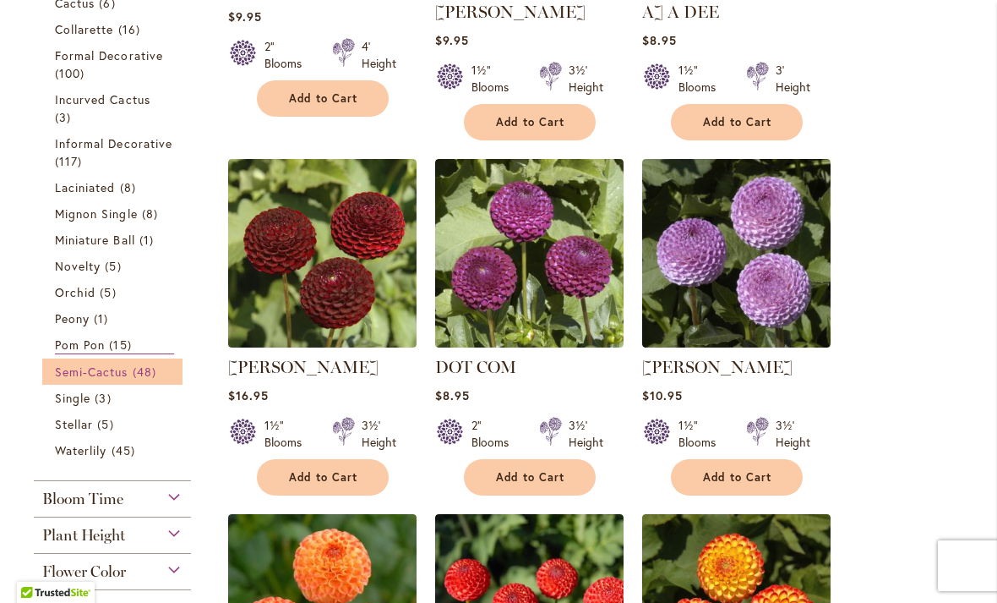
click at [145, 377] on span "48 items" at bounding box center [147, 372] width 28 height 18
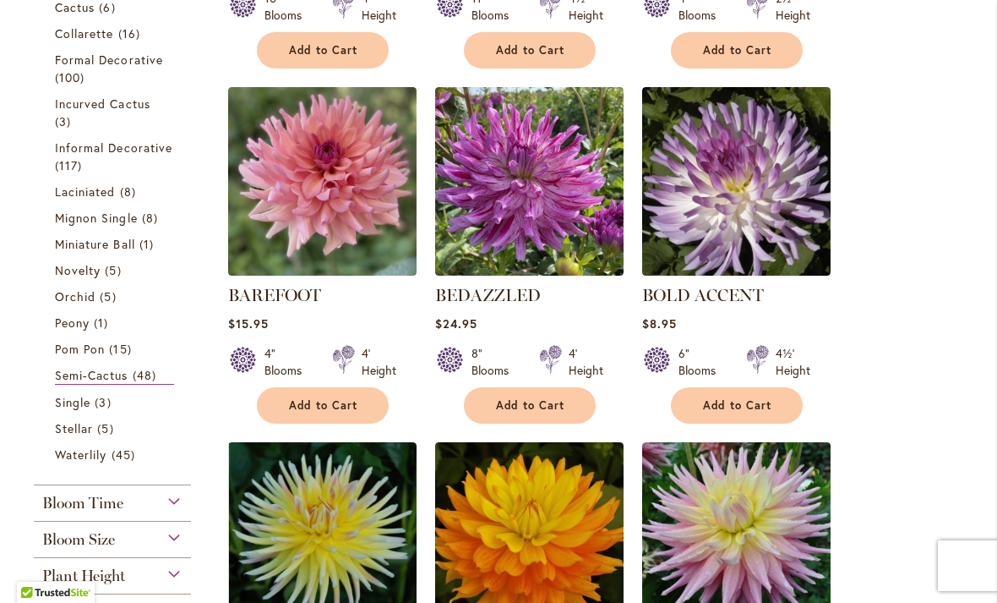
scroll to position [656, 0]
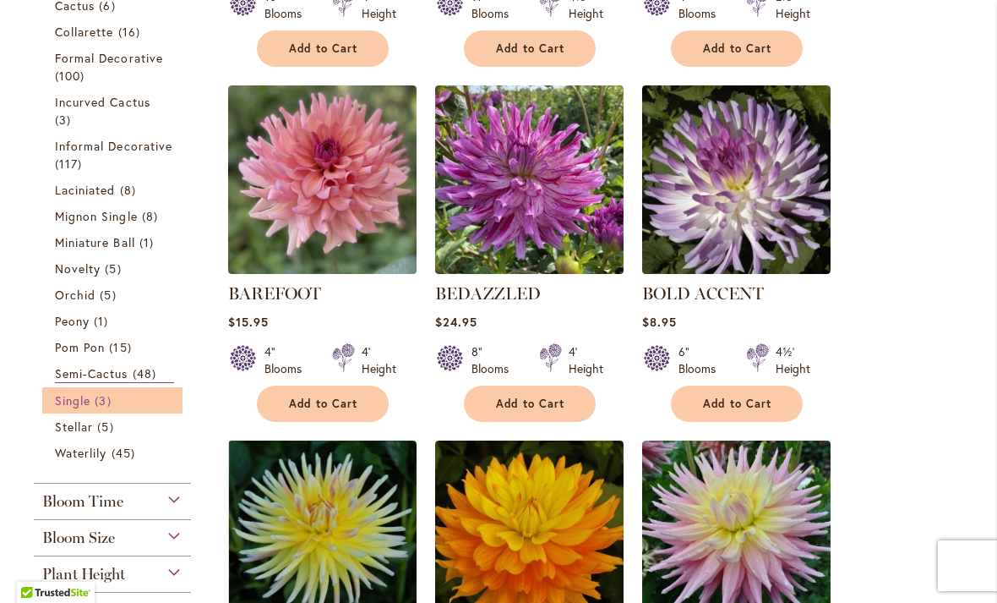
click at [100, 403] on span "3 items" at bounding box center [105, 400] width 20 height 18
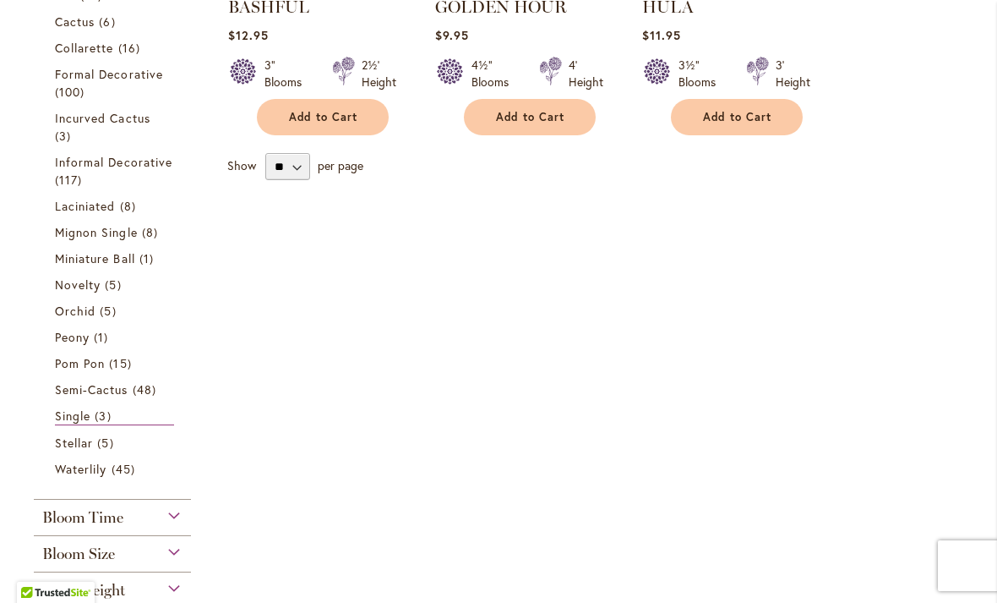
scroll to position [613, 0]
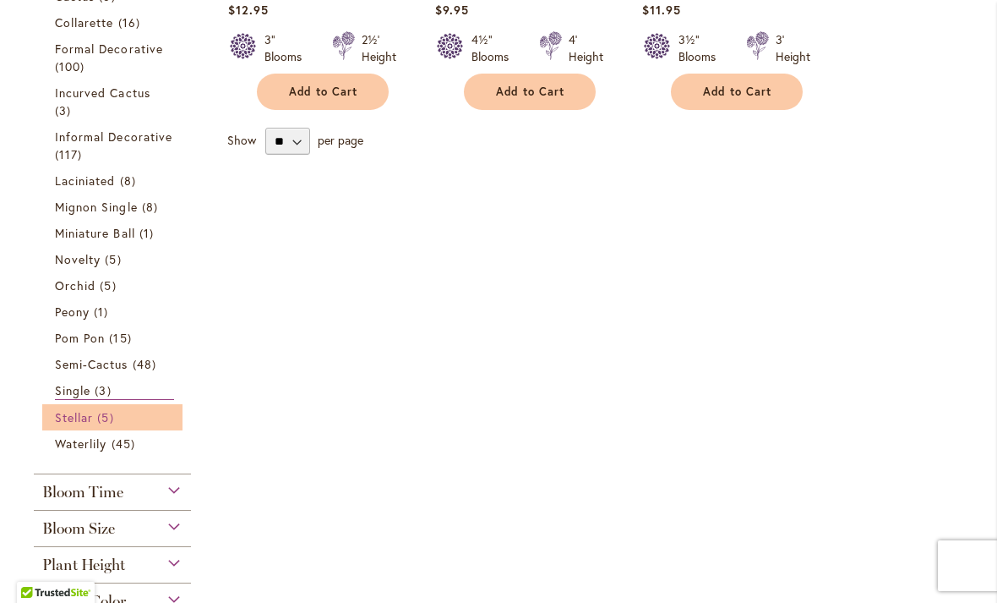
click at [104, 420] on span "5 items" at bounding box center [107, 417] width 20 height 18
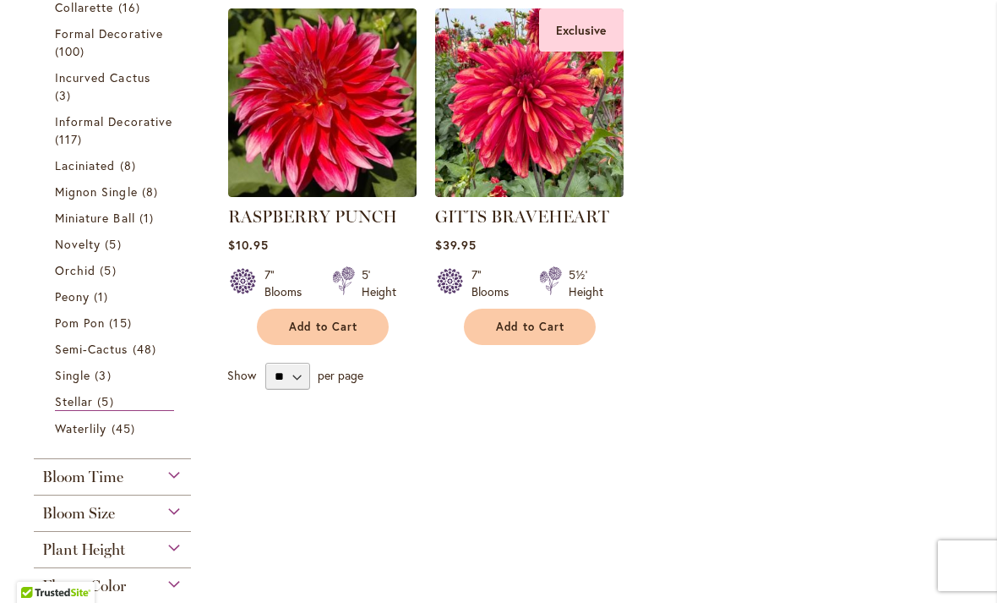
scroll to position [738, 0]
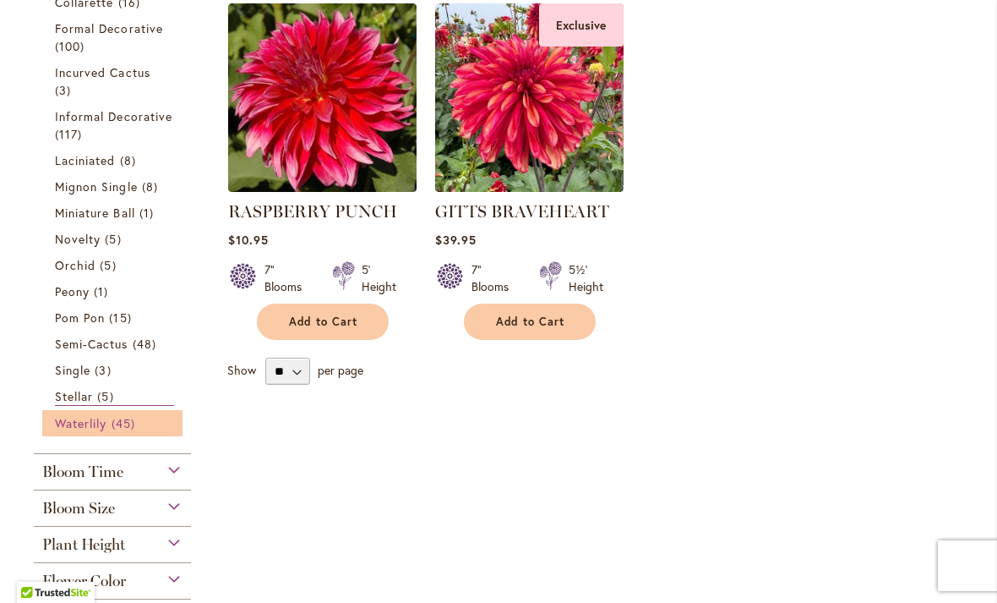
click at [134, 428] on span "45 items" at bounding box center [126, 423] width 28 height 18
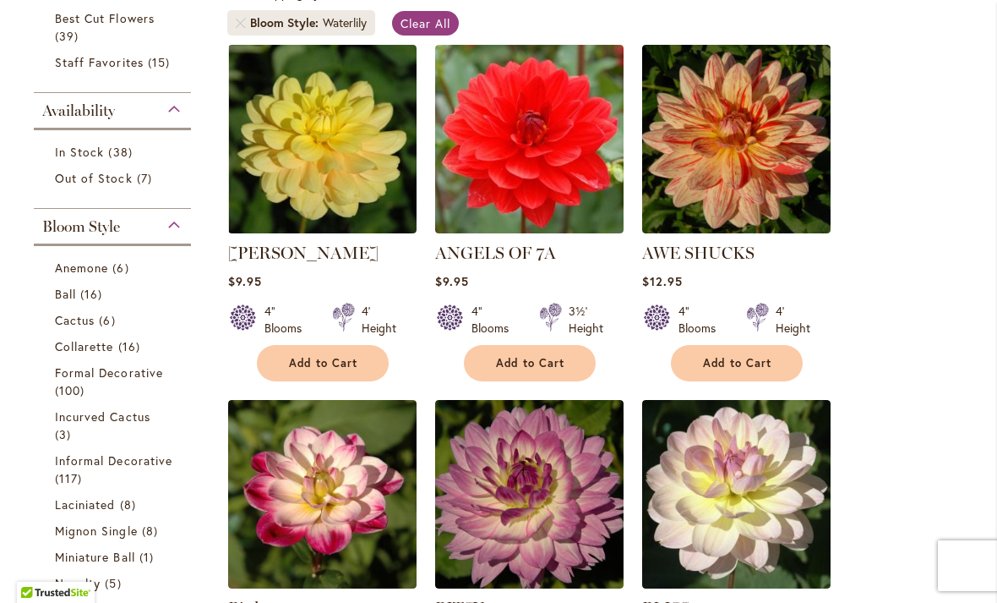
scroll to position [346, 0]
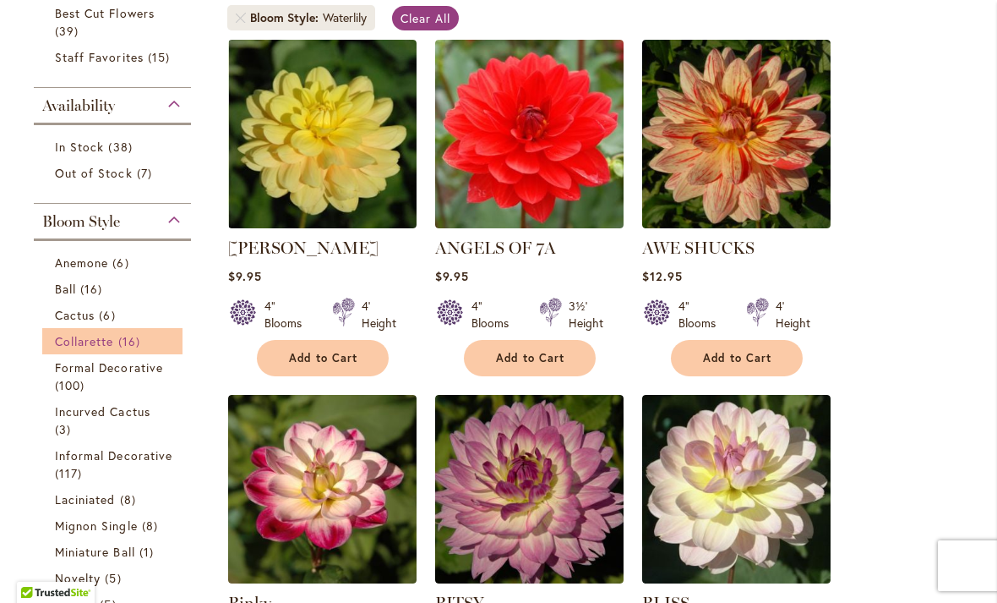
click at [104, 345] on span "Collarette" at bounding box center [84, 341] width 59 height 16
